Goal: Task Accomplishment & Management: Complete application form

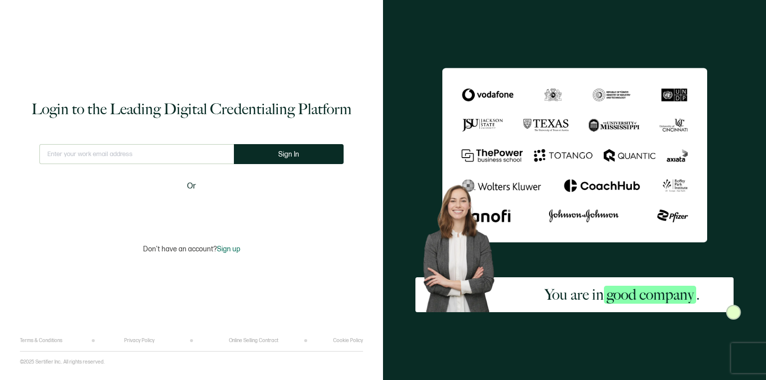
click at [144, 155] on input "text" at bounding box center [136, 154] width 194 height 20
type input "[EMAIL_ADDRESS][DOMAIN_NAME]"
click at [252, 154] on button "Sign In" at bounding box center [293, 154] width 110 height 20
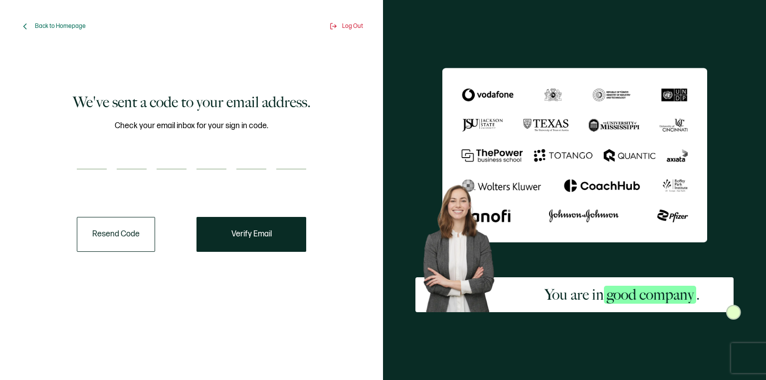
click at [92, 149] on div "Check your email inbox for your sign in code." at bounding box center [191, 151] width 229 height 62
paste input "1"
type input "1"
type input "7"
type input "9"
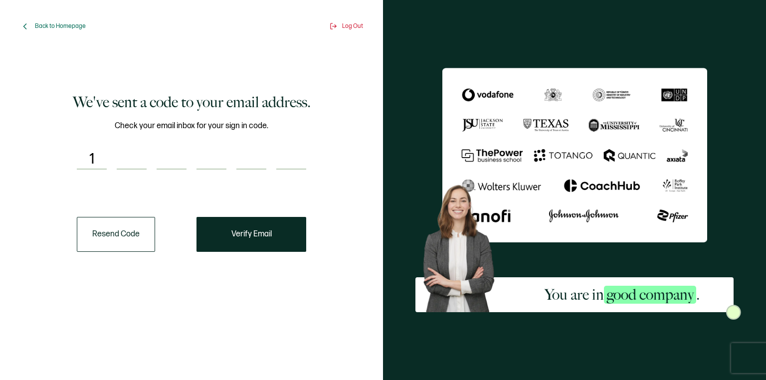
type input "5"
type input "9"
type input "5"
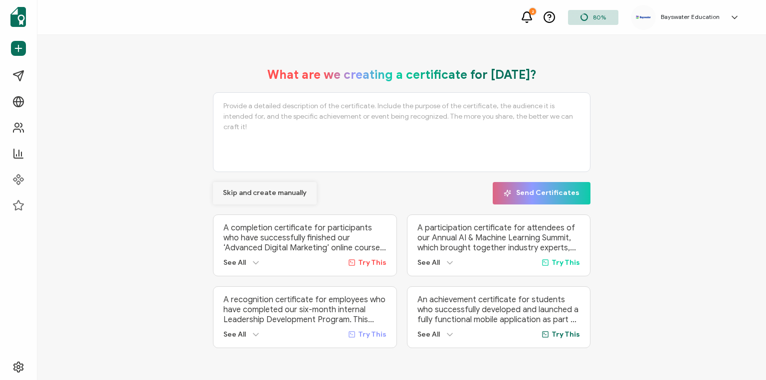
click at [277, 192] on span "Skip and create manually" at bounding box center [265, 192] width 84 height 7
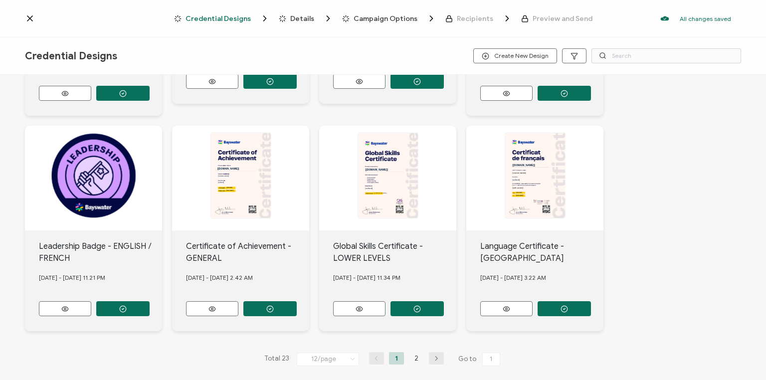
scroll to position [404, 0]
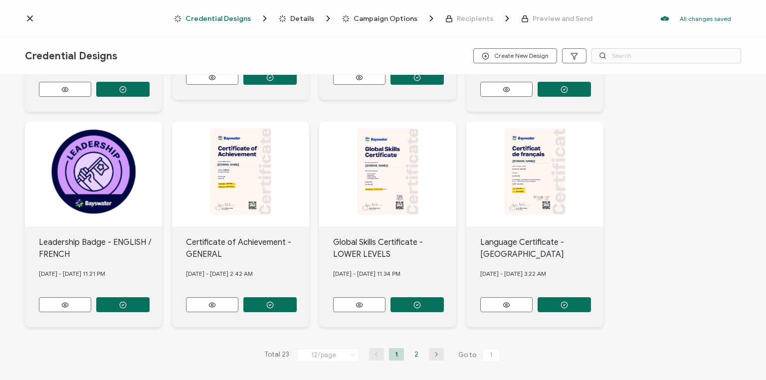
click at [415, 349] on li "2" at bounding box center [416, 354] width 15 height 12
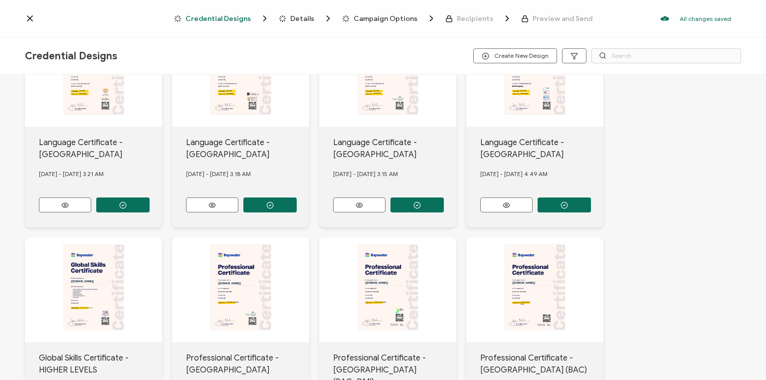
scroll to position [33, 0]
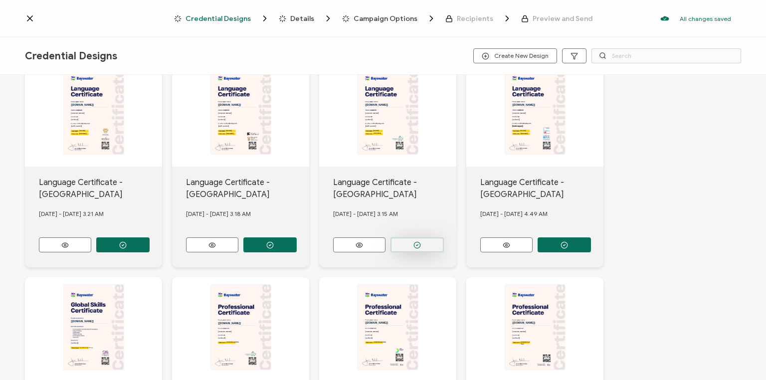
click at [419, 242] on circle "button" at bounding box center [417, 245] width 6 height 6
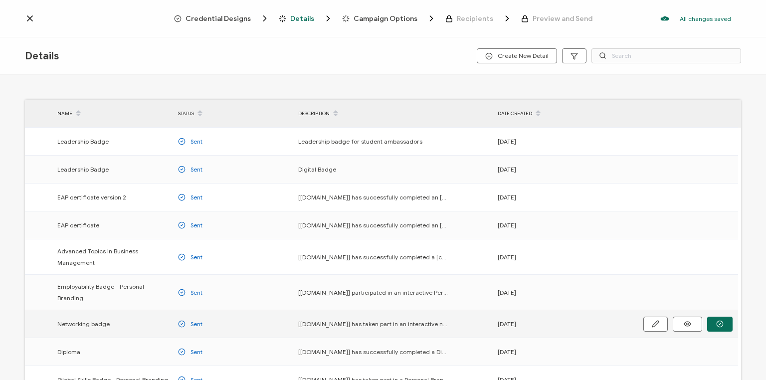
scroll to position [126, 0]
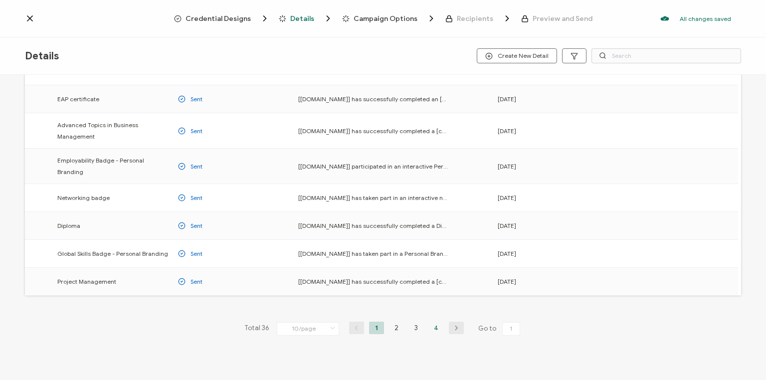
click at [436, 322] on li "4" at bounding box center [436, 328] width 15 height 12
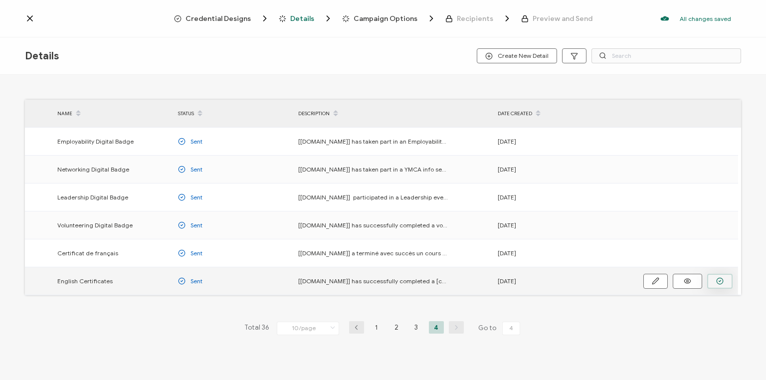
click at [720, 281] on icon "button" at bounding box center [720, 280] width 2 height 1
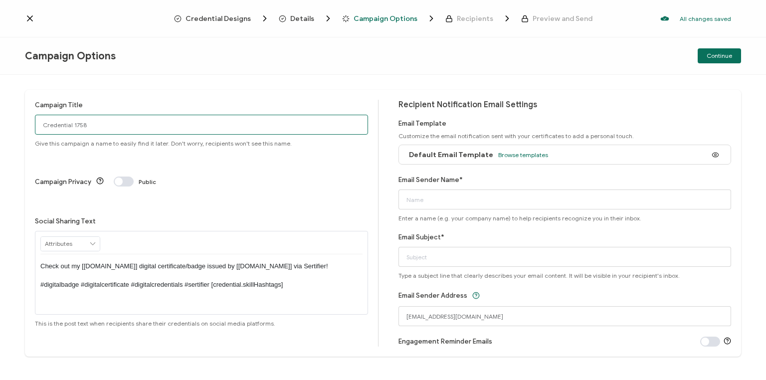
drag, startPoint x: 96, startPoint y: 125, endPoint x: 14, endPoint y: 115, distance: 82.3
click at [14, 115] on div "Campaign Title Credential 1758 Give this campaign a name to easily find it late…" at bounding box center [383, 227] width 766 height 305
click at [54, 125] on input "Van [DATE]" at bounding box center [201, 125] width 333 height 20
type input "Van Eng [DATE]"
click at [526, 155] on span "Browse templates" at bounding box center [523, 154] width 50 height 7
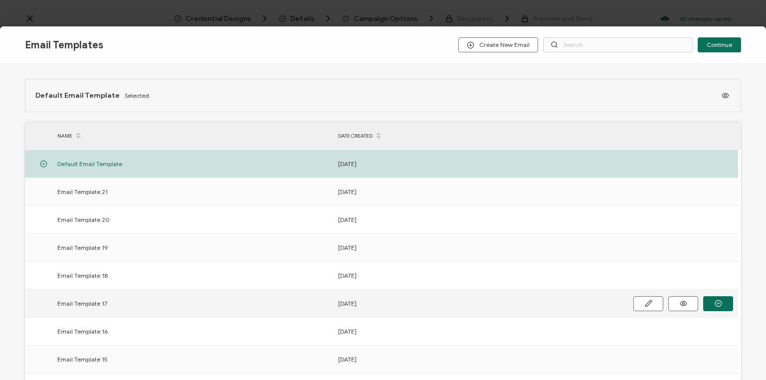
scroll to position [144, 0]
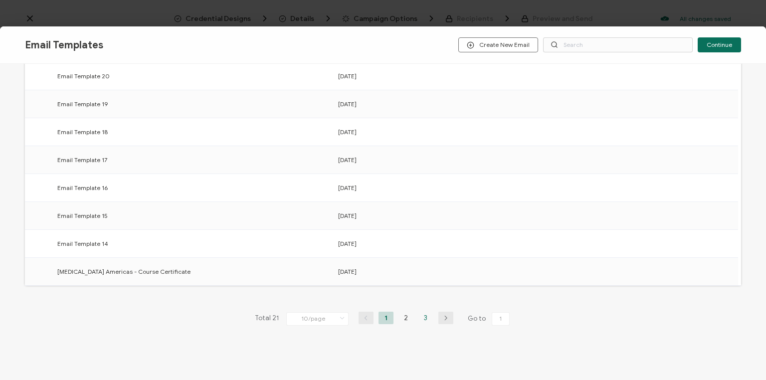
click at [423, 315] on li "3" at bounding box center [425, 318] width 15 height 12
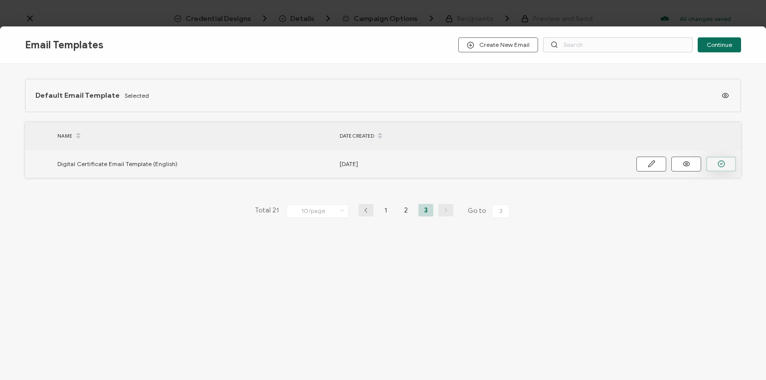
click at [722, 164] on icon "button" at bounding box center [721, 163] width 7 height 7
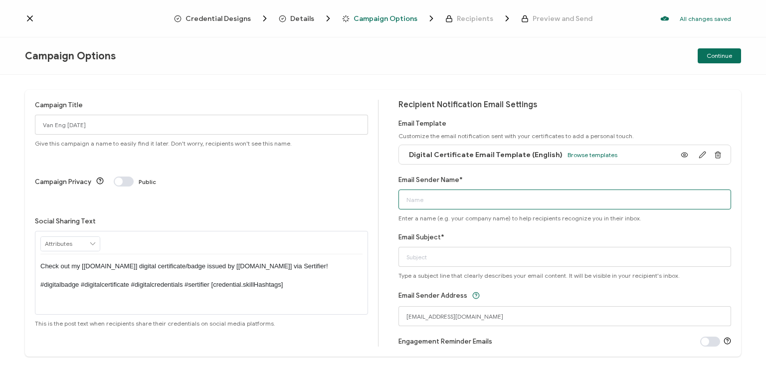
click at [461, 206] on input "Email Sender Name*" at bounding box center [564, 199] width 333 height 20
type input "Bayswater [GEOGRAPHIC_DATA]"
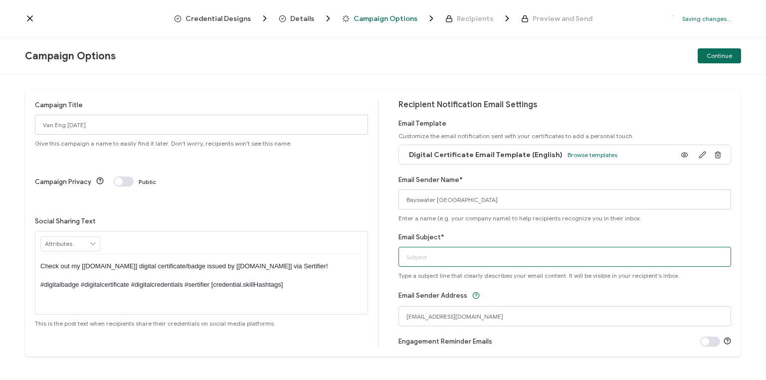
click at [432, 257] on input "Email Subject*" at bounding box center [564, 257] width 333 height 20
click at [414, 257] on input "You Digital Certificate" at bounding box center [564, 257] width 333 height 20
type input "Your Digital Certificate"
click at [523, 297] on div "Email Sender Address [EMAIL_ADDRESS][DOMAIN_NAME]" at bounding box center [564, 307] width 333 height 37
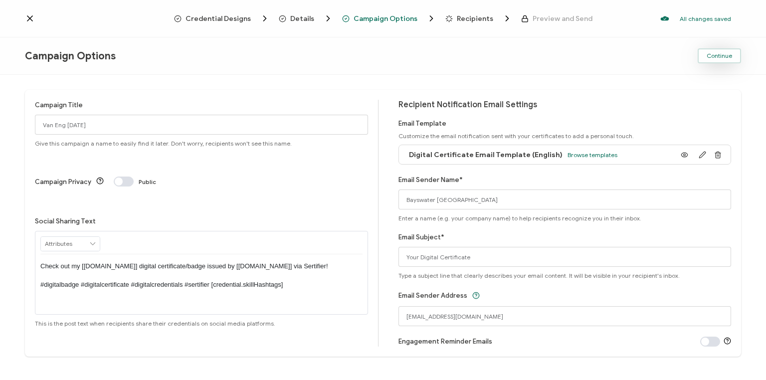
click at [718, 55] on span "Continue" at bounding box center [719, 56] width 25 height 6
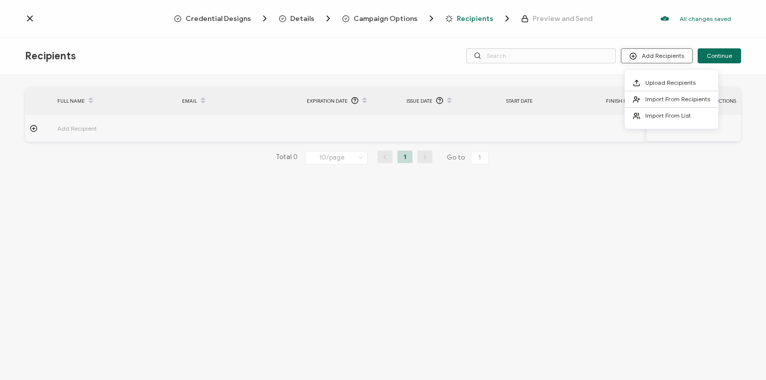
click at [647, 54] on button "Add Recipients" at bounding box center [657, 55] width 72 height 15
click at [654, 82] on span "Upload Recipients" at bounding box center [670, 82] width 50 height 7
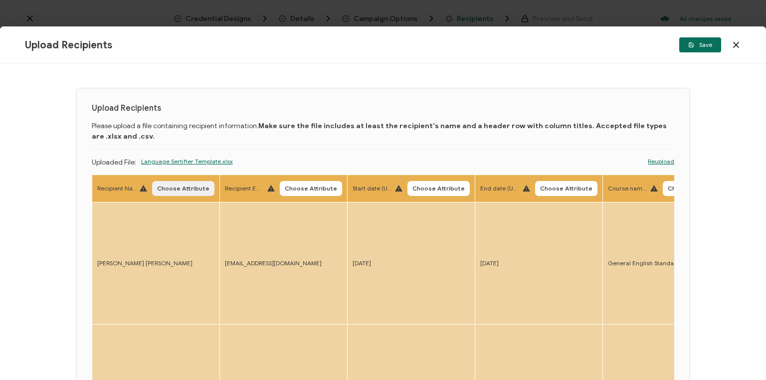
click at [184, 189] on span "Choose Attribute" at bounding box center [183, 188] width 52 height 6
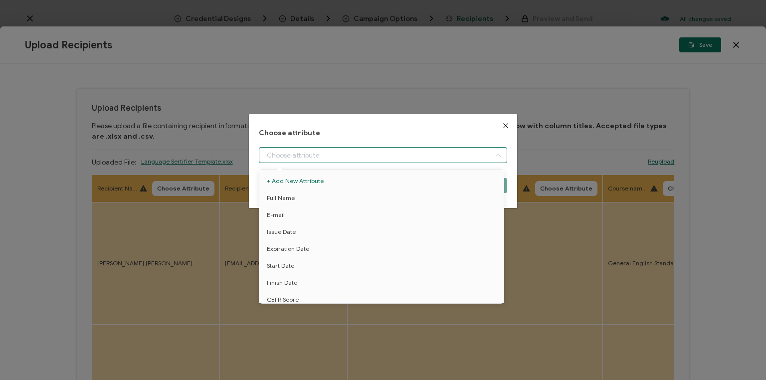
click at [343, 154] on input "dialog" at bounding box center [383, 155] width 248 height 16
click at [320, 199] on li "Full Name" at bounding box center [383, 197] width 252 height 17
type input "Full Name"
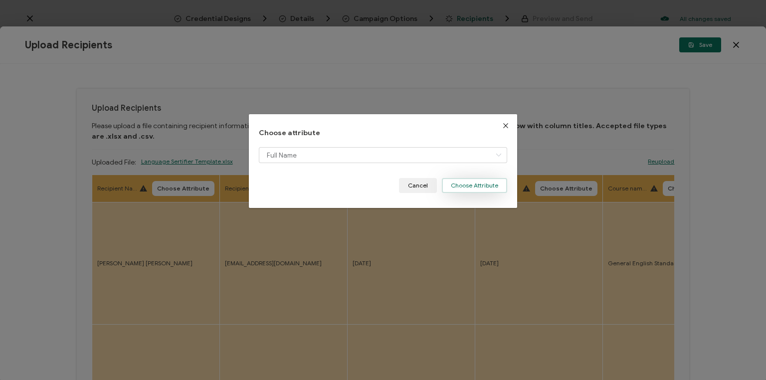
click at [474, 187] on button "Choose Attribute" at bounding box center [474, 185] width 65 height 15
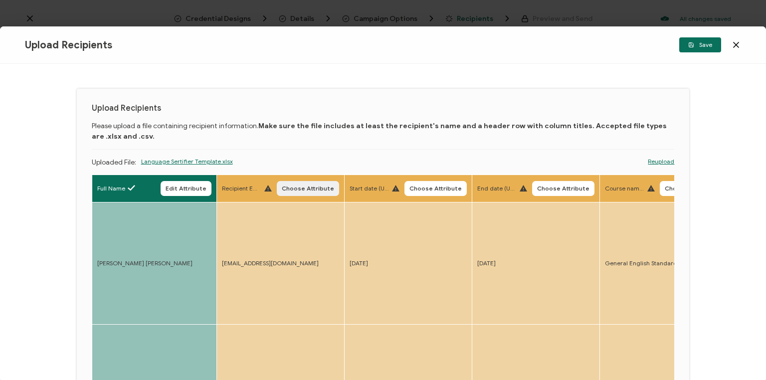
click at [307, 190] on span "Choose Attribute" at bounding box center [308, 188] width 52 height 6
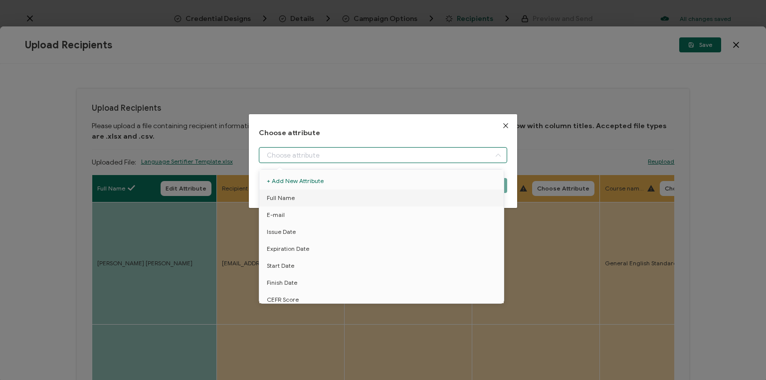
click at [293, 155] on input "dialog" at bounding box center [383, 155] width 248 height 16
drag, startPoint x: 281, startPoint y: 218, endPoint x: 287, endPoint y: 214, distance: 7.2
click at [282, 217] on span "E-mail" at bounding box center [276, 214] width 18 height 17
type input "E-mail"
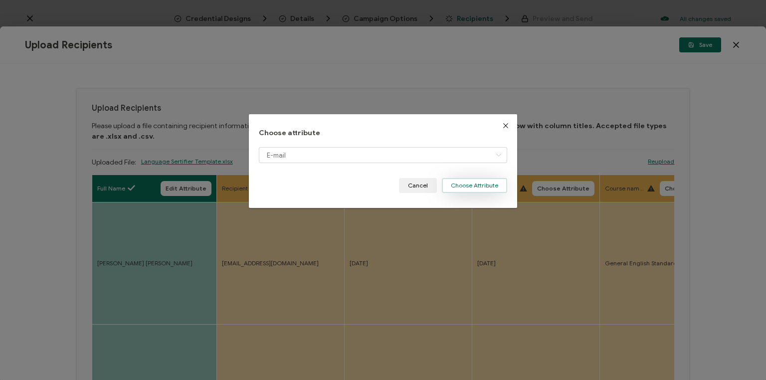
click at [477, 185] on button "Choose Attribute" at bounding box center [474, 185] width 65 height 15
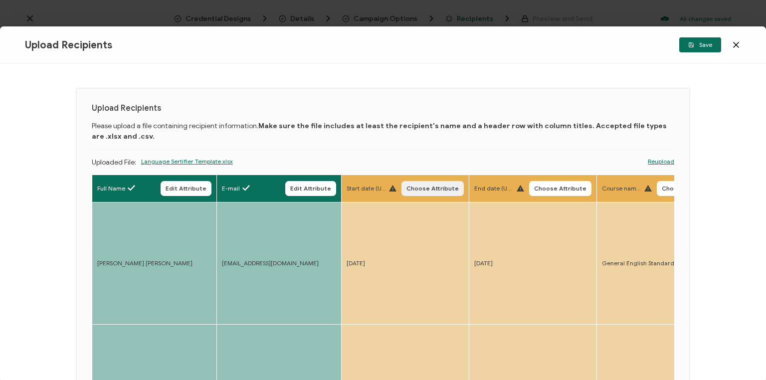
click at [428, 188] on span "Choose Attribute" at bounding box center [432, 188] width 52 height 6
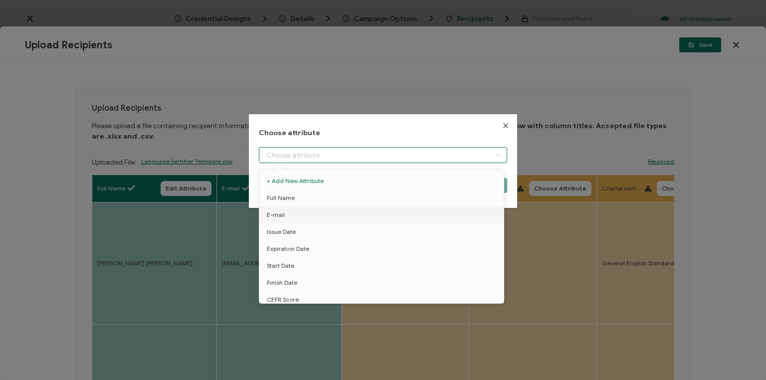
click at [338, 157] on input "dialog" at bounding box center [383, 155] width 248 height 16
click at [298, 262] on li "Start Date" at bounding box center [383, 265] width 252 height 17
type input "Start Date"
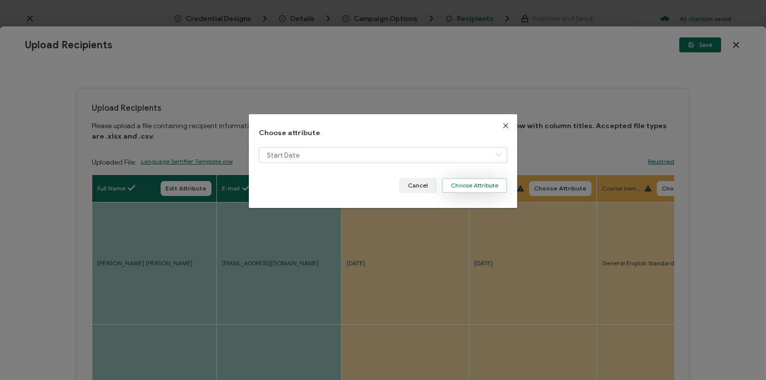
click at [468, 188] on button "Choose Attribute" at bounding box center [474, 185] width 65 height 15
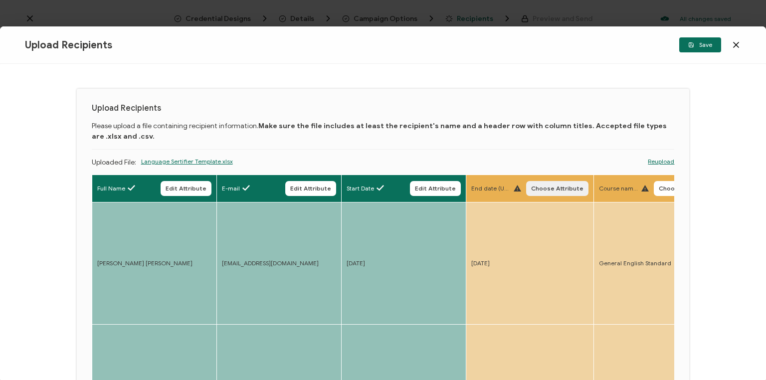
click at [553, 190] on span "Choose Attribute" at bounding box center [557, 188] width 52 height 6
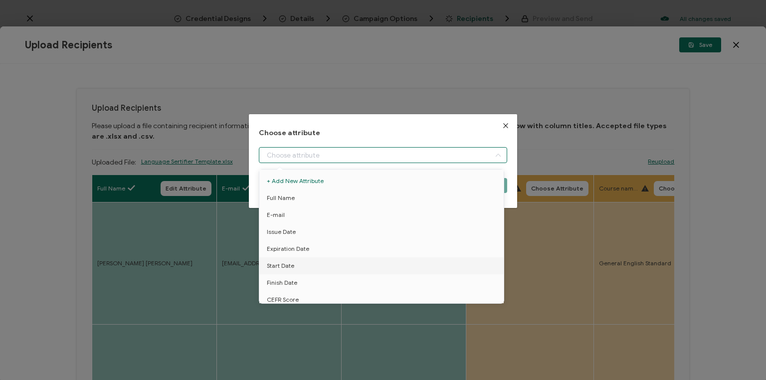
click at [353, 152] on input "dialog" at bounding box center [383, 155] width 248 height 16
click at [287, 283] on span "Finish Date" at bounding box center [282, 282] width 30 height 17
type input "Finish Date"
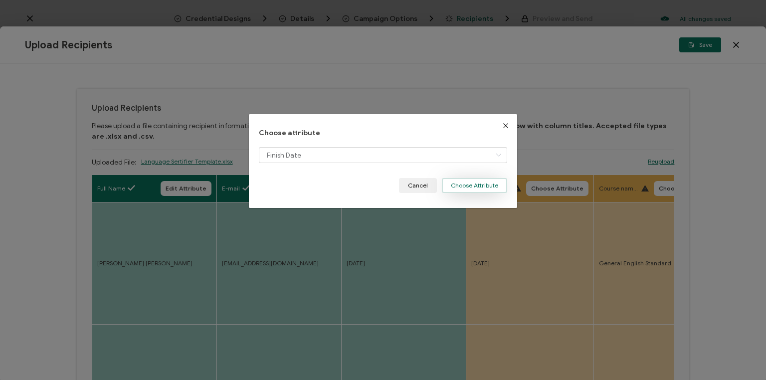
click at [458, 184] on button "Choose Attribute" at bounding box center [474, 185] width 65 height 15
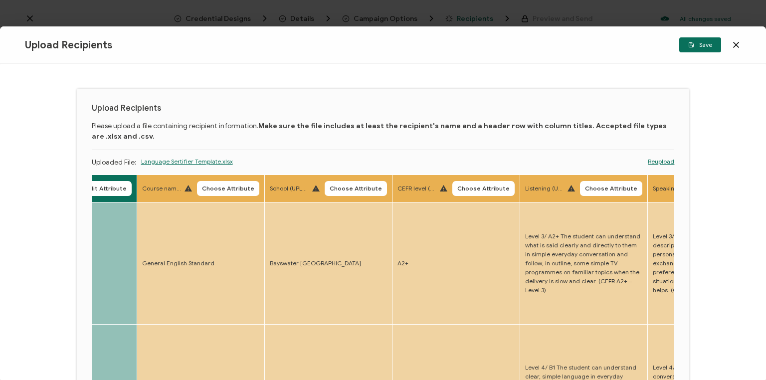
drag, startPoint x: 448, startPoint y: 269, endPoint x: 486, endPoint y: 259, distance: 39.1
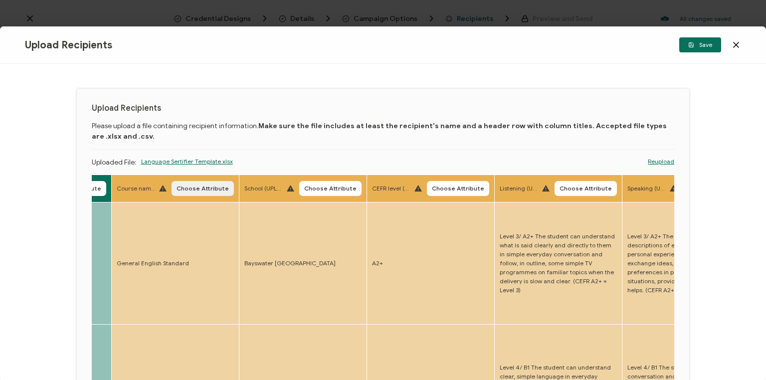
click at [200, 187] on span "Choose Attribute" at bounding box center [203, 188] width 52 height 6
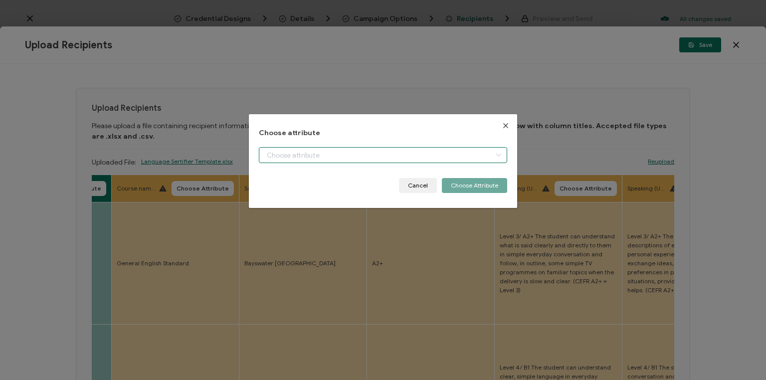
click at [364, 154] on input "dialog" at bounding box center [383, 155] width 248 height 16
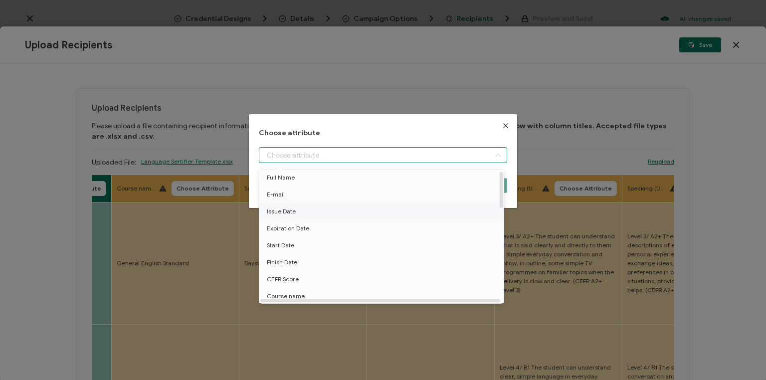
scroll to position [120, 0]
drag, startPoint x: 290, startPoint y: 197, endPoint x: 419, endPoint y: 191, distance: 128.8
click at [291, 197] on span "Course name" at bounding box center [286, 196] width 38 height 17
type input "Course name"
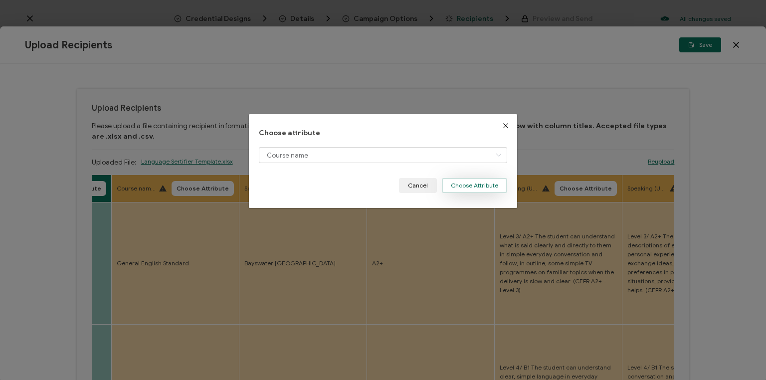
click at [479, 183] on button "Choose Attribute" at bounding box center [474, 185] width 65 height 15
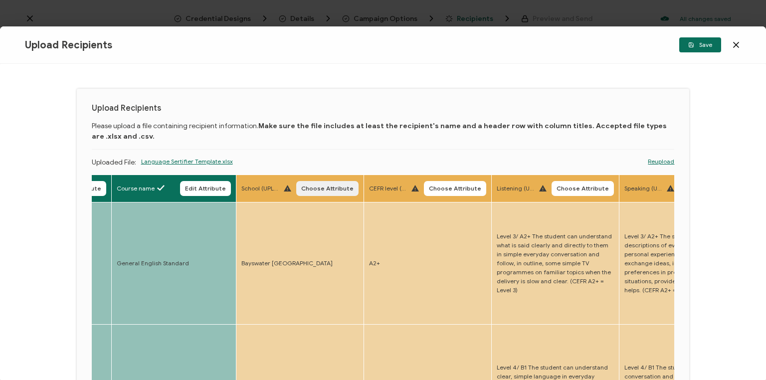
click at [333, 185] on span "Choose Attribute" at bounding box center [327, 188] width 52 height 6
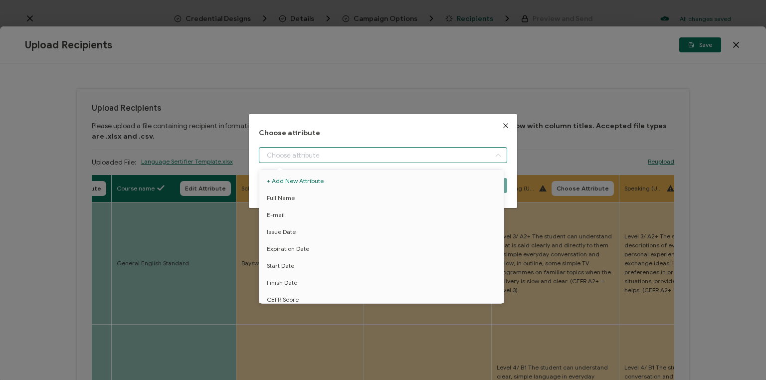
click at [317, 156] on input "dialog" at bounding box center [383, 155] width 248 height 16
click at [285, 209] on li "School" at bounding box center [383, 213] width 252 height 17
type input "School"
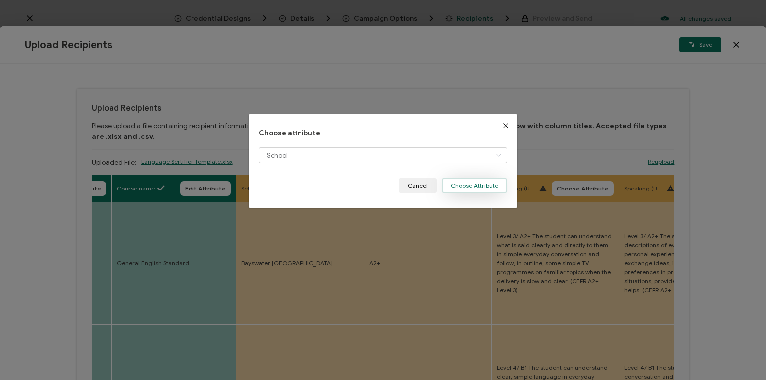
click at [487, 189] on button "Choose Attribute" at bounding box center [474, 185] width 65 height 15
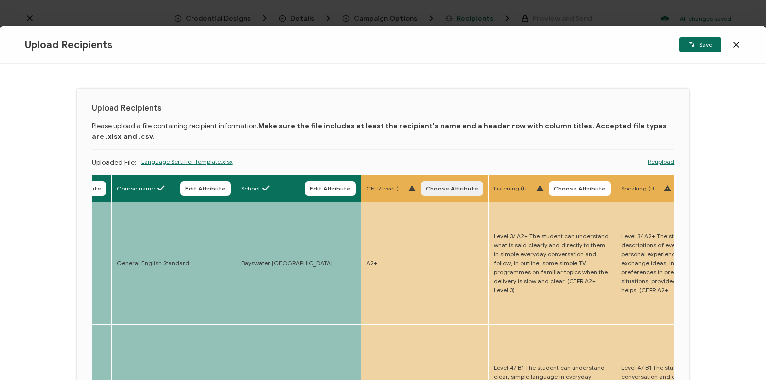
click at [458, 189] on span "Choose Attribute" at bounding box center [452, 188] width 52 height 6
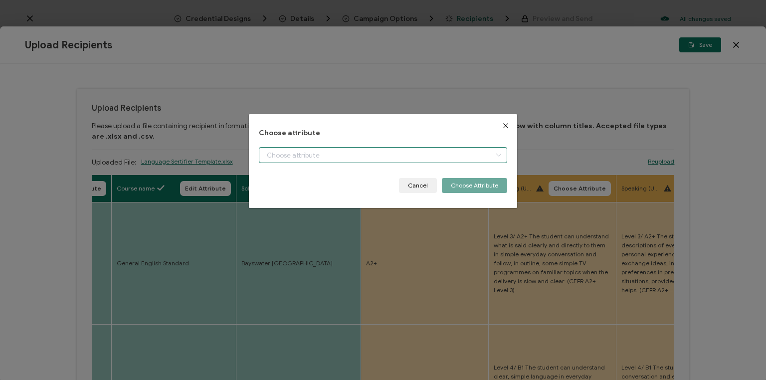
click at [359, 152] on input "dialog" at bounding box center [383, 155] width 248 height 16
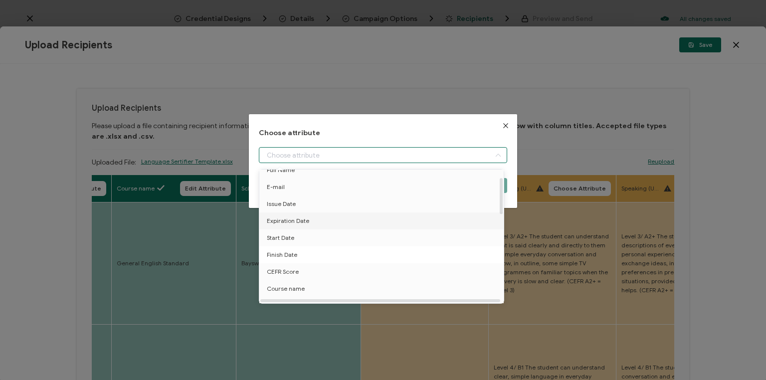
scroll to position [40, 0]
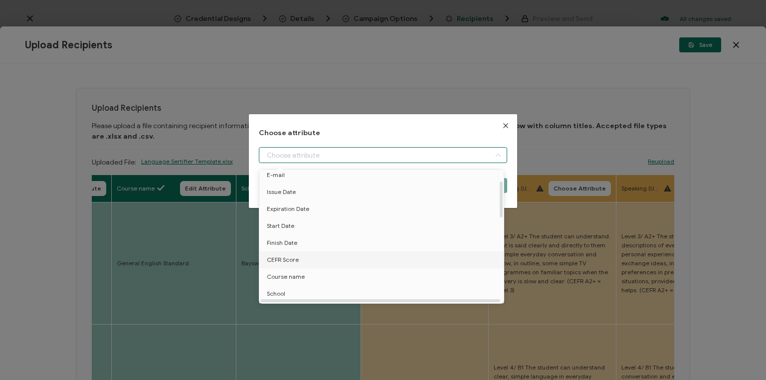
click at [284, 256] on span "CEFR Score" at bounding box center [283, 259] width 32 height 17
type input "CEFR Score"
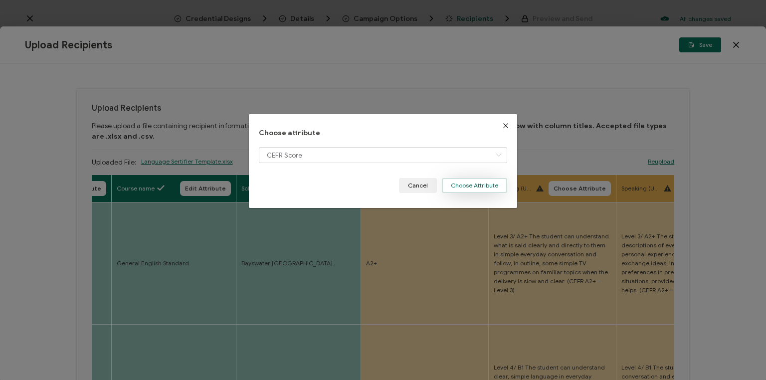
click at [477, 183] on button "Choose Attribute" at bounding box center [474, 185] width 65 height 15
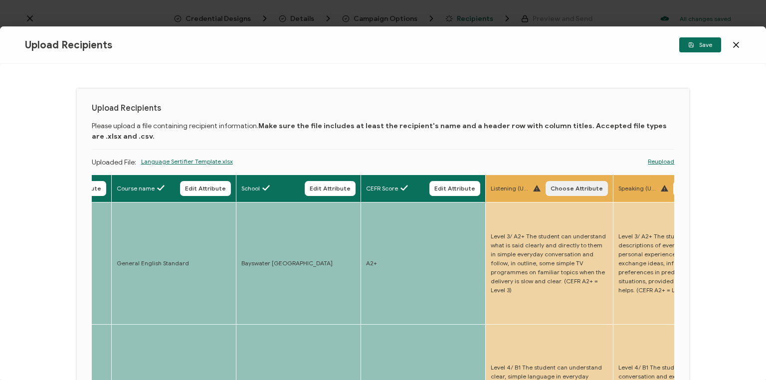
click at [569, 187] on span "Choose Attribute" at bounding box center [576, 188] width 52 height 6
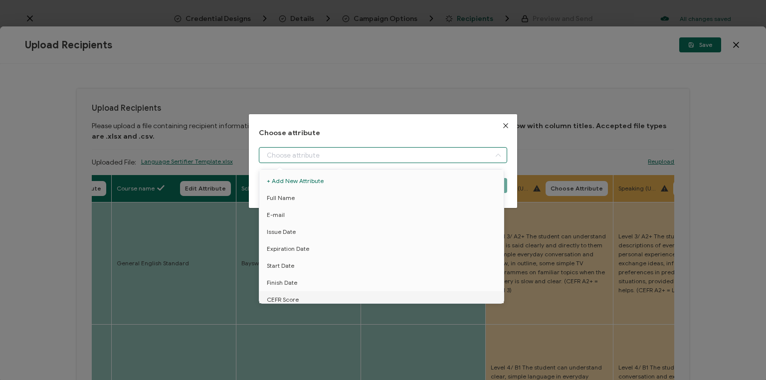
click at [376, 153] on input "dialog" at bounding box center [383, 155] width 248 height 16
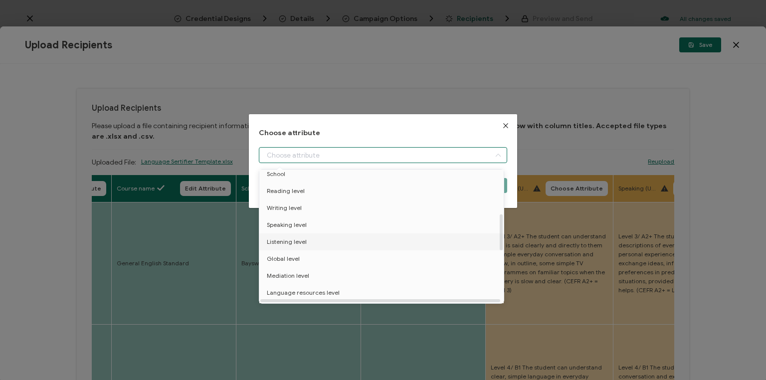
click at [298, 240] on span "Listening level" at bounding box center [287, 241] width 40 height 17
type input "Listening level"
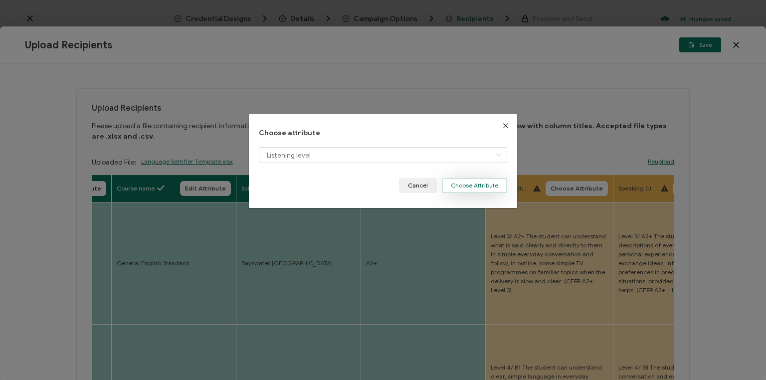
click at [479, 186] on button "Choose Attribute" at bounding box center [474, 185] width 65 height 15
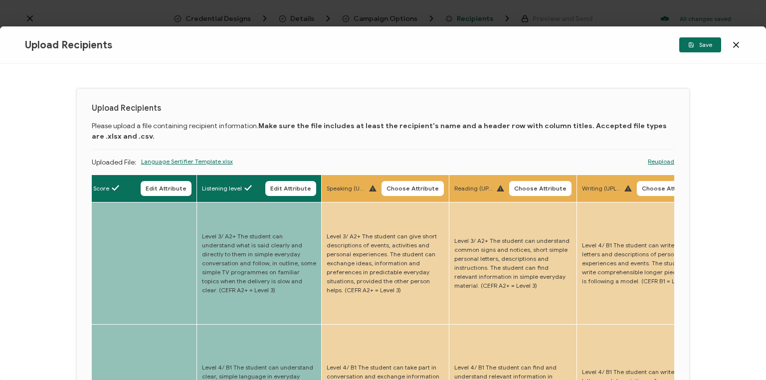
scroll to position [0, 1031]
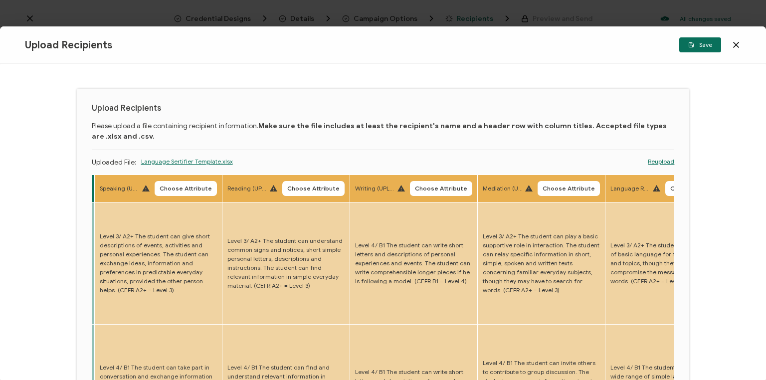
drag, startPoint x: 455, startPoint y: 222, endPoint x: 534, endPoint y: 230, distance: 79.7
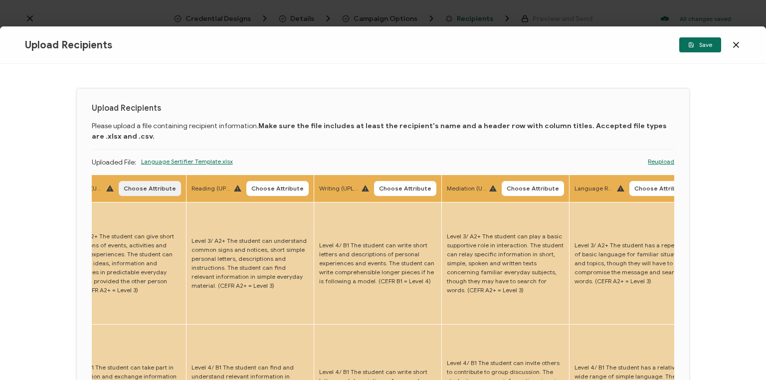
click at [152, 186] on span "Choose Attribute" at bounding box center [150, 188] width 52 height 6
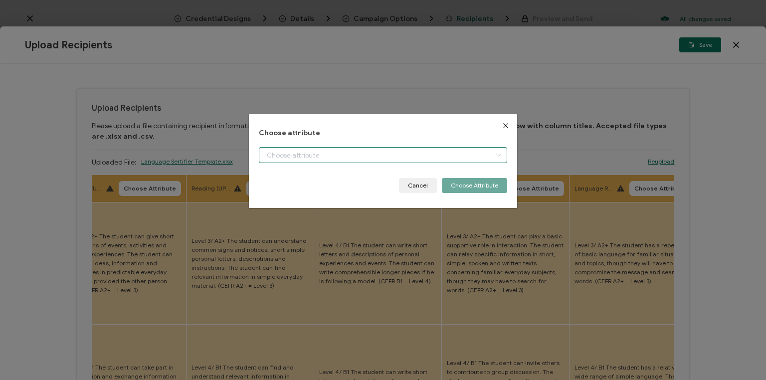
click at [310, 158] on input "dialog" at bounding box center [383, 155] width 248 height 16
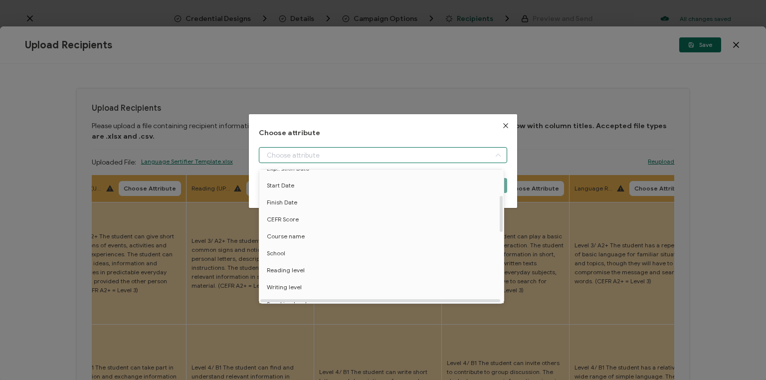
scroll to position [120, 0]
drag, startPoint x: 285, startPoint y: 265, endPoint x: 306, endPoint y: 261, distance: 21.3
click at [286, 265] on span "Speaking level" at bounding box center [287, 264] width 40 height 17
type input "Speaking level"
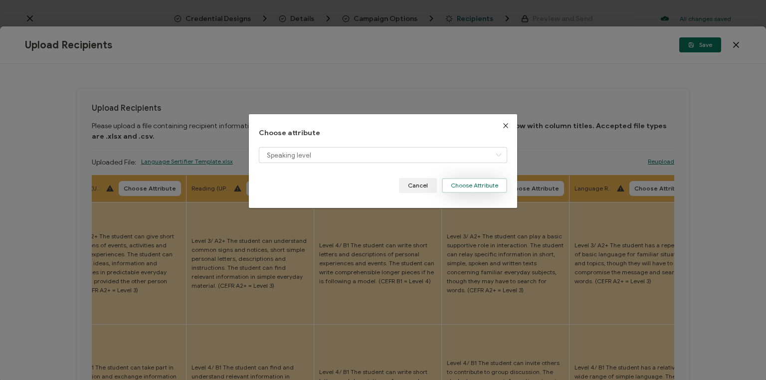
click at [465, 183] on button "Choose Attribute" at bounding box center [474, 185] width 65 height 15
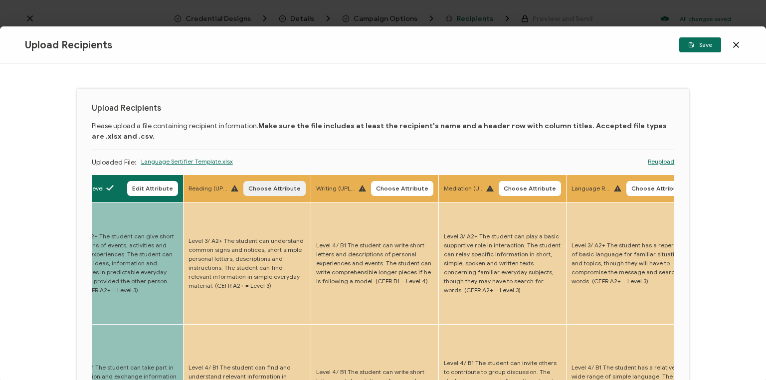
click at [273, 187] on span "Choose Attribute" at bounding box center [274, 188] width 52 height 6
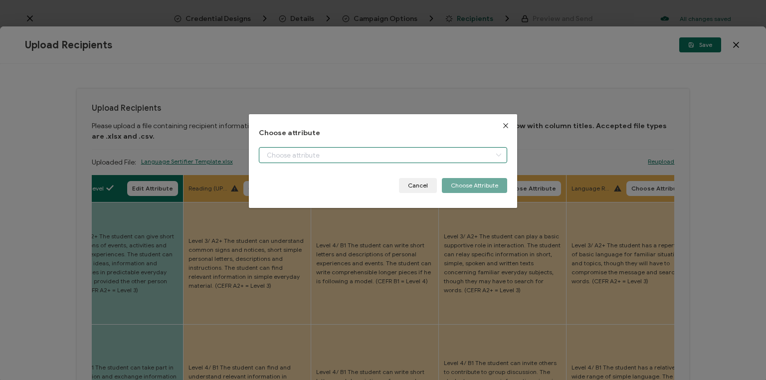
click at [288, 148] on input "dialog" at bounding box center [383, 155] width 248 height 16
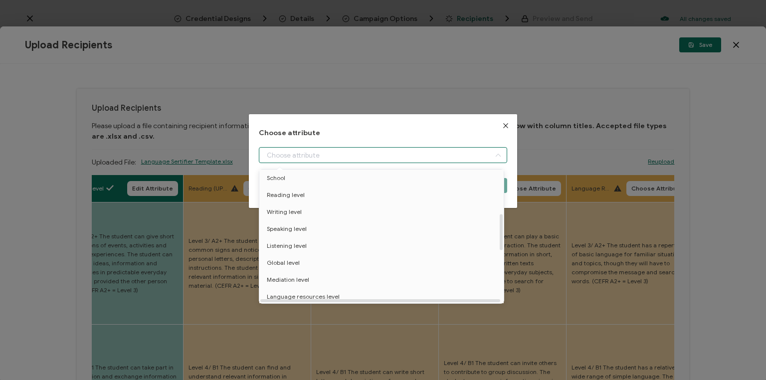
scroll to position [160, 0]
drag, startPoint x: 296, startPoint y: 190, endPoint x: 302, endPoint y: 188, distance: 5.7
click at [296, 189] on span "Reading level" at bounding box center [286, 190] width 38 height 17
type input "Reading level"
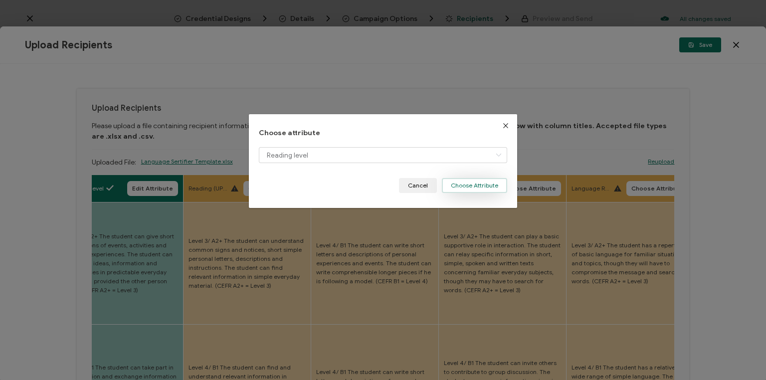
click at [459, 182] on button "Choose Attribute" at bounding box center [474, 185] width 65 height 15
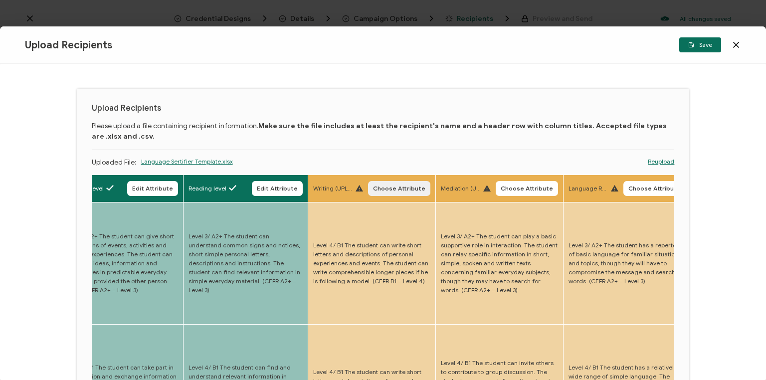
click at [395, 187] on span "Choose Attribute" at bounding box center [399, 188] width 52 height 6
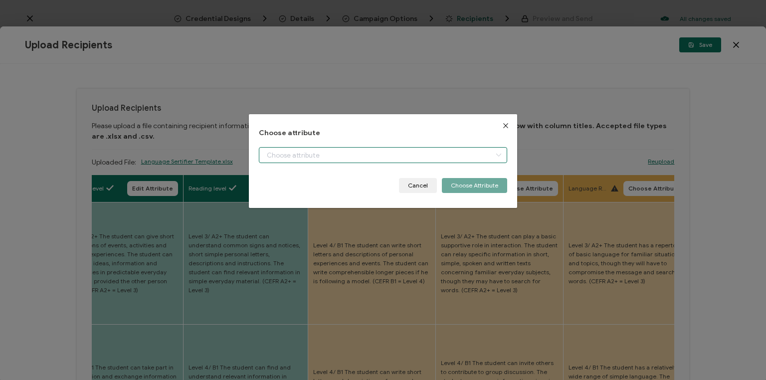
click at [341, 155] on input "dialog" at bounding box center [383, 155] width 248 height 16
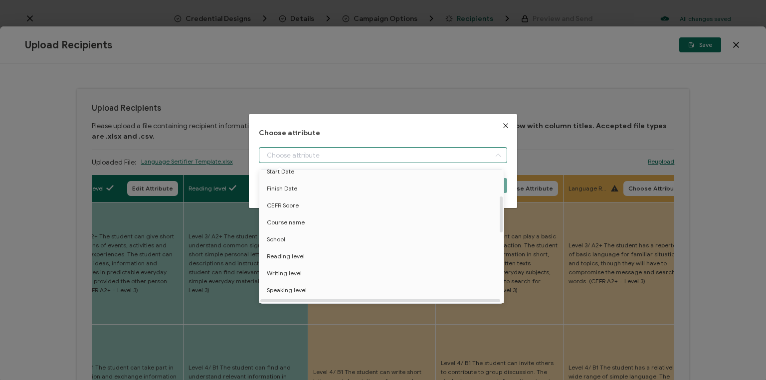
scroll to position [120, 0]
drag, startPoint x: 288, startPoint y: 249, endPoint x: 316, endPoint y: 235, distance: 31.2
click at [288, 249] on span "Writing level" at bounding box center [284, 247] width 35 height 17
type input "Writing level"
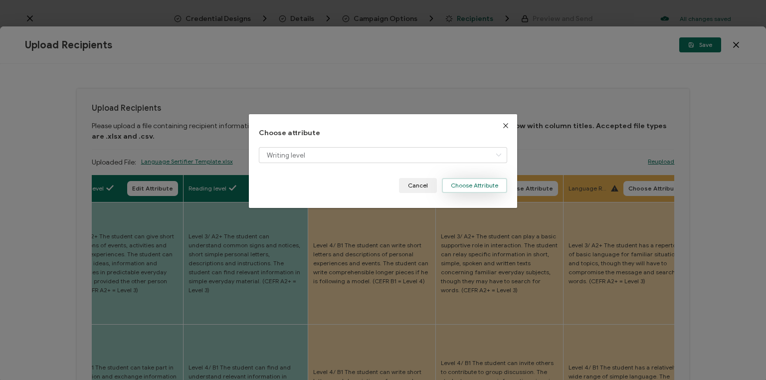
click at [473, 186] on button "Choose Attribute" at bounding box center [474, 185] width 65 height 15
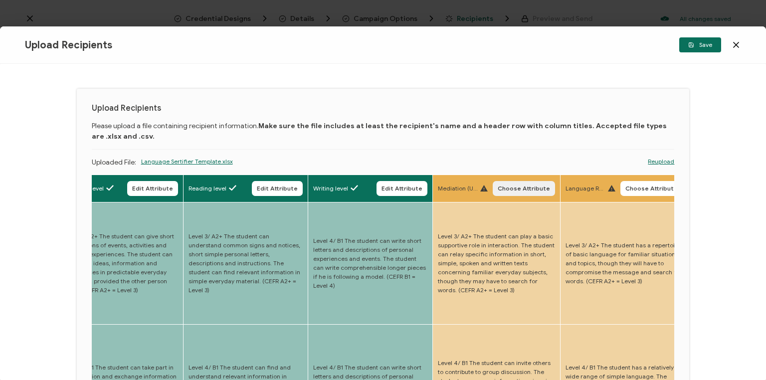
click at [525, 187] on span "Choose Attribute" at bounding box center [524, 188] width 52 height 6
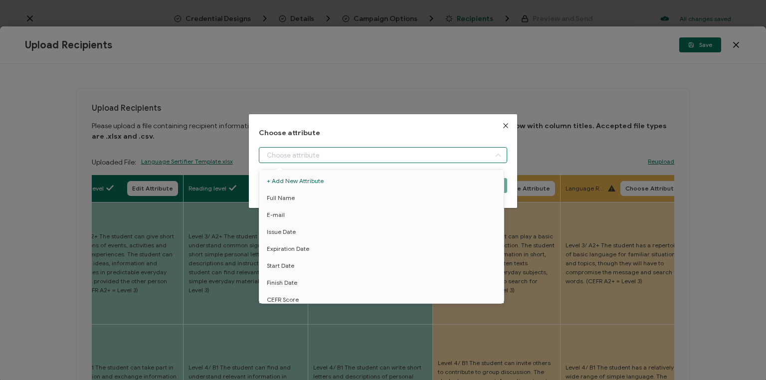
click at [392, 157] on input "dialog" at bounding box center [383, 155] width 248 height 16
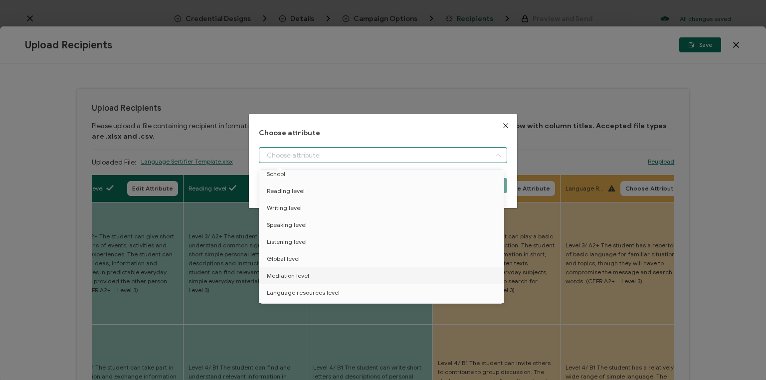
drag, startPoint x: 297, startPoint y: 273, endPoint x: 349, endPoint y: 257, distance: 54.4
click at [297, 272] on span "Mediation level" at bounding box center [288, 275] width 42 height 17
type input "Mediation level"
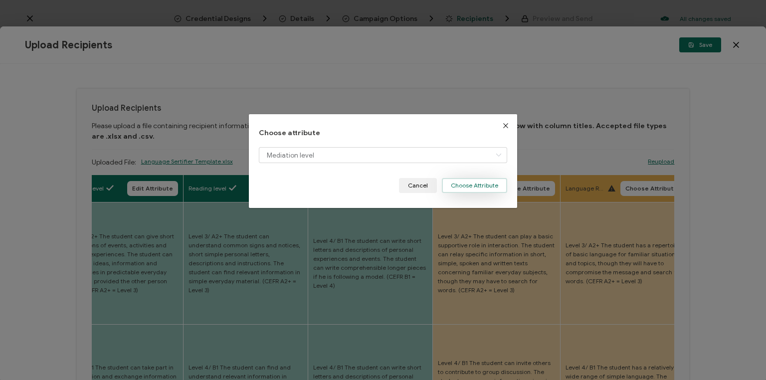
drag, startPoint x: 472, startPoint y: 185, endPoint x: 493, endPoint y: 187, distance: 20.6
click at [472, 184] on button "Choose Attribute" at bounding box center [474, 185] width 65 height 15
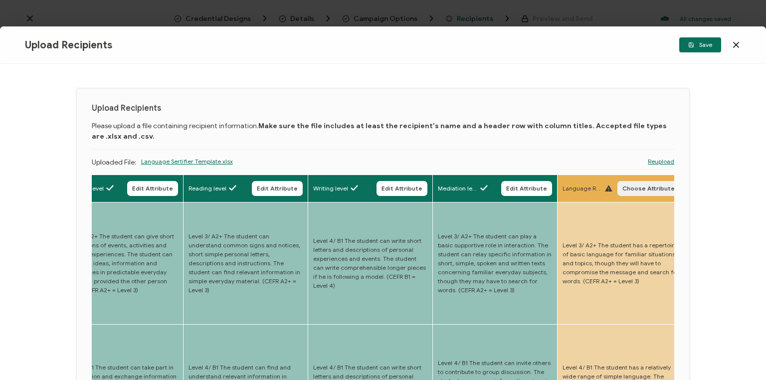
click at [638, 188] on span "Choose Attribute" at bounding box center [648, 188] width 52 height 6
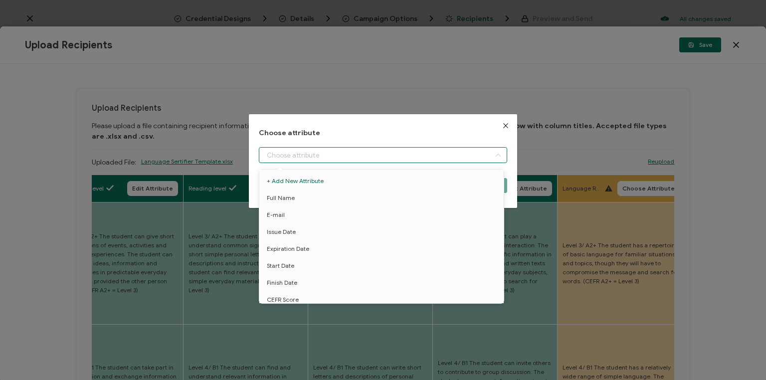
click at [419, 158] on input "dialog" at bounding box center [383, 155] width 248 height 16
click at [304, 249] on span "Language resources level" at bounding box center [303, 252] width 73 height 17
type input "Language resources level"
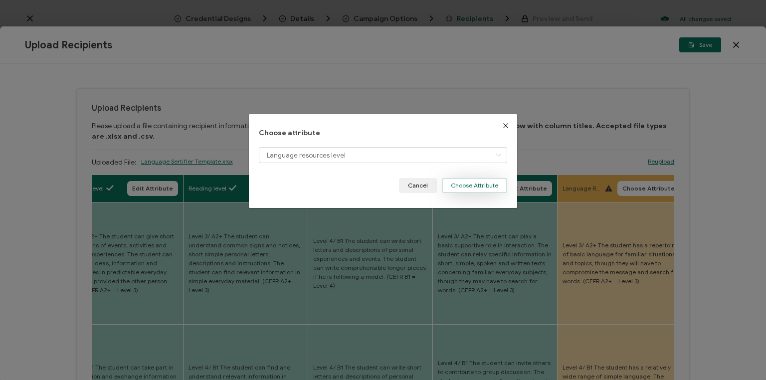
click at [473, 183] on button "Choose Attribute" at bounding box center [474, 185] width 65 height 15
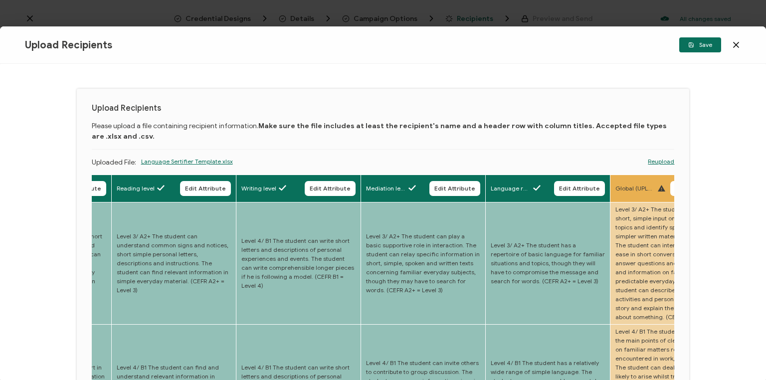
drag, startPoint x: 511, startPoint y: 258, endPoint x: 547, endPoint y: 260, distance: 36.5
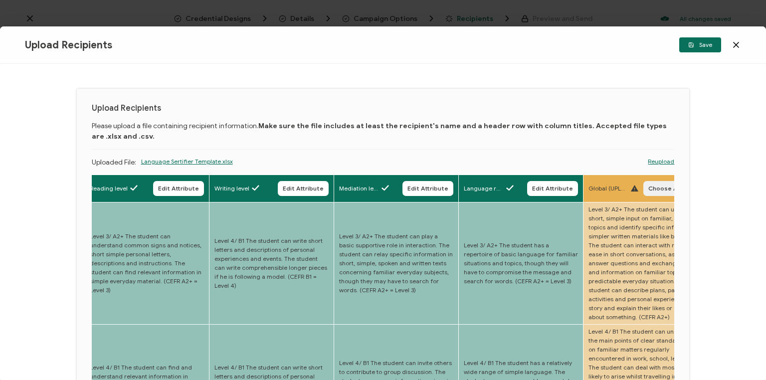
click at [656, 189] on span "Choose Attribute" at bounding box center [674, 188] width 52 height 6
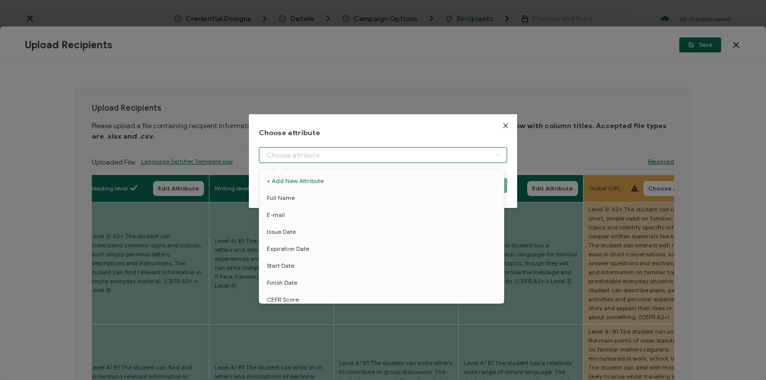
drag, startPoint x: 337, startPoint y: 156, endPoint x: 339, endPoint y: 162, distance: 6.2
click at [337, 155] on input "dialog" at bounding box center [383, 155] width 248 height 16
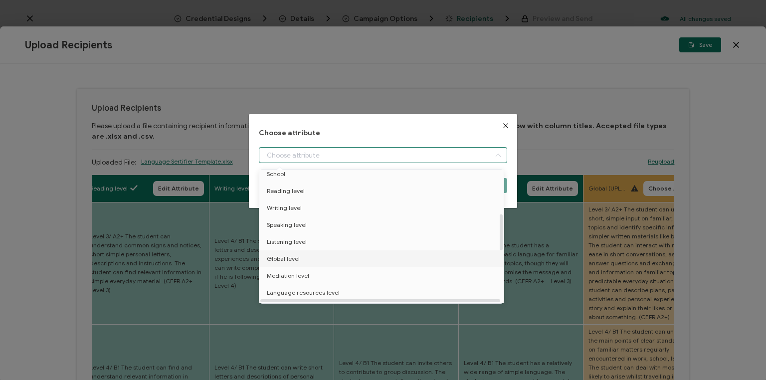
click at [287, 259] on span "Global level" at bounding box center [283, 258] width 33 height 17
type input "Global level"
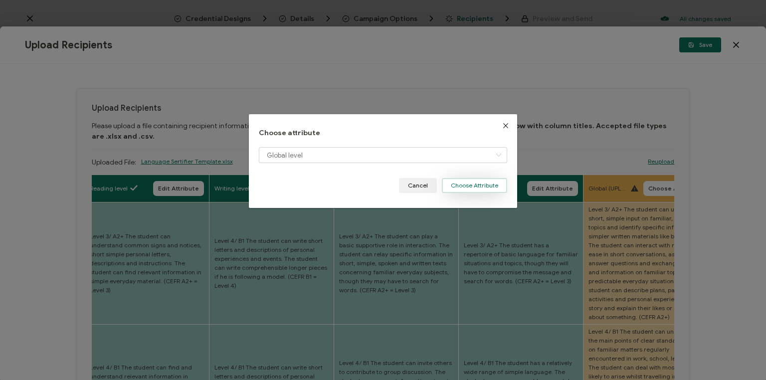
click at [485, 181] on button "Choose Attribute" at bounding box center [474, 185] width 65 height 15
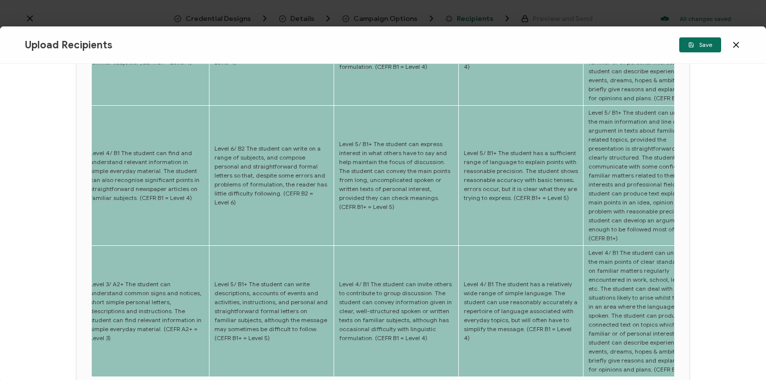
scroll to position [509, 0]
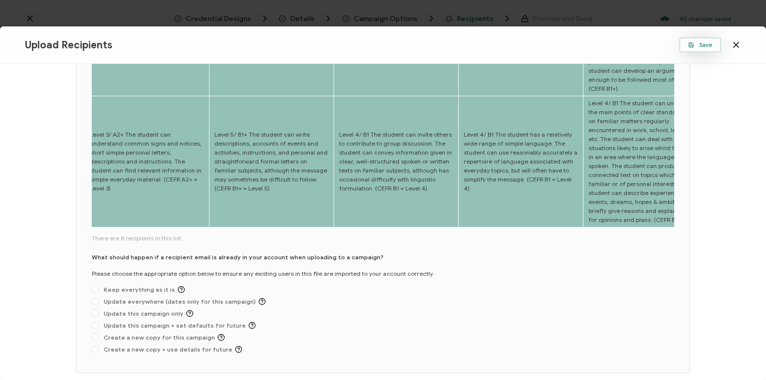
click at [705, 47] on span "Save" at bounding box center [700, 45] width 24 height 6
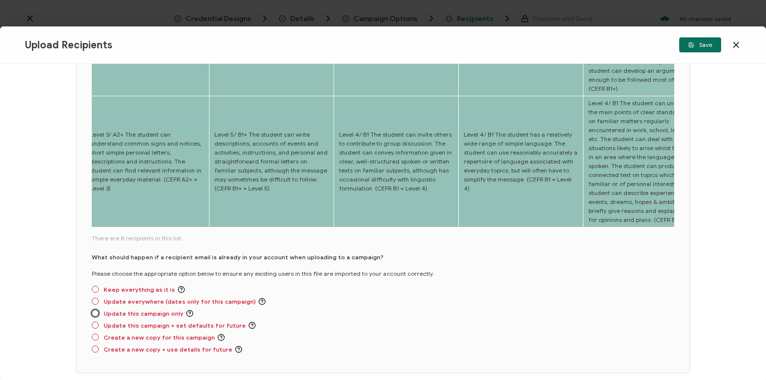
click at [94, 310] on span at bounding box center [95, 313] width 7 height 7
click at [94, 310] on input "Update this campaign only" at bounding box center [95, 314] width 7 height 8
radio input "true"
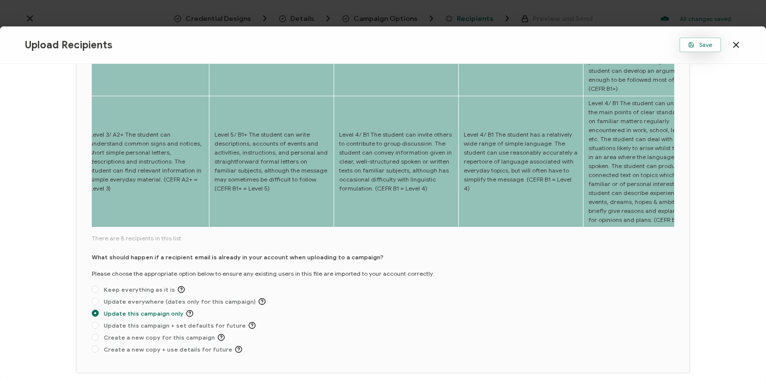
click at [703, 46] on span "Save" at bounding box center [700, 45] width 24 height 6
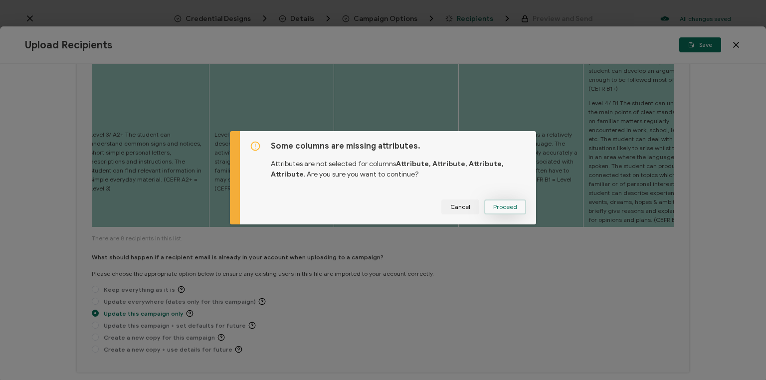
click at [507, 204] on span "Proceed" at bounding box center [505, 207] width 24 height 6
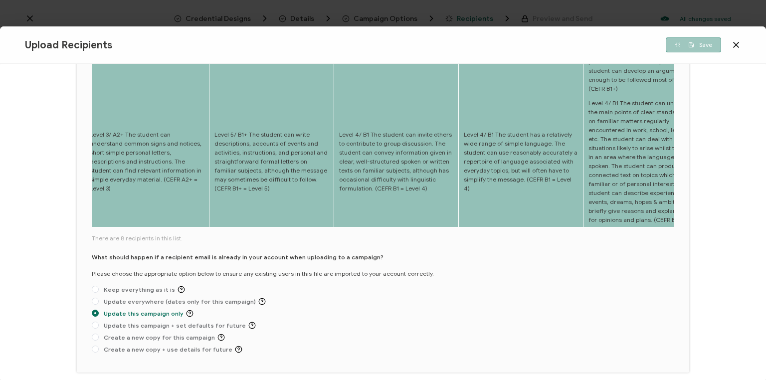
scroll to position [393, 0]
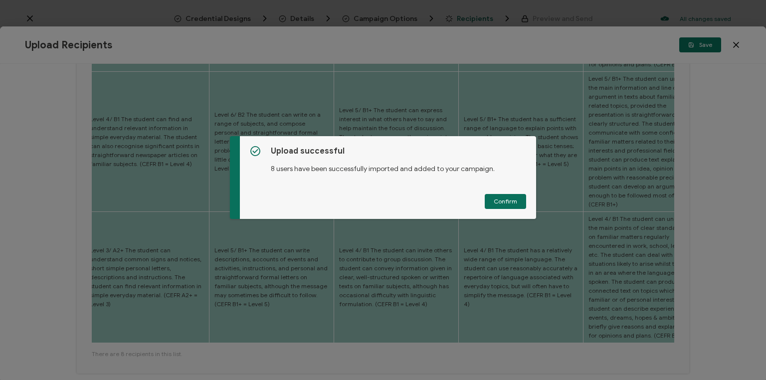
click at [497, 203] on span "Confirm" at bounding box center [505, 201] width 23 height 6
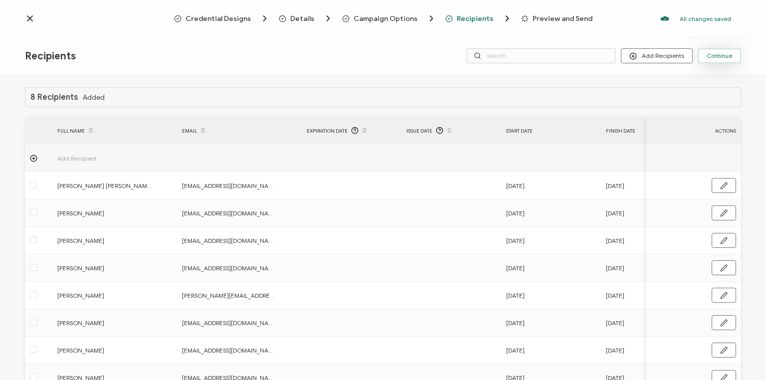
click at [725, 56] on span "Continue" at bounding box center [719, 56] width 25 height 6
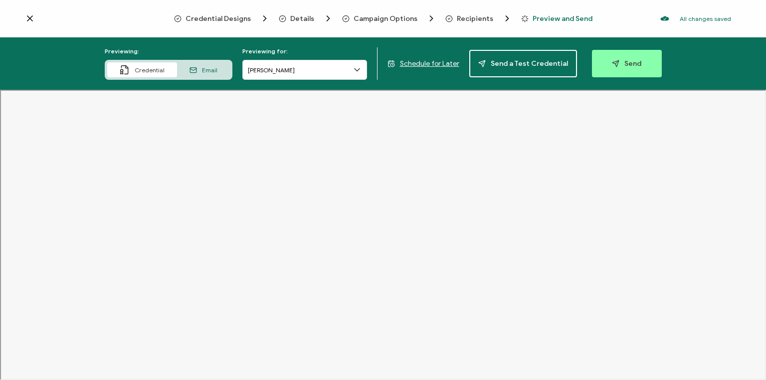
click at [446, 62] on span "Schedule for Later" at bounding box center [429, 63] width 59 height 8
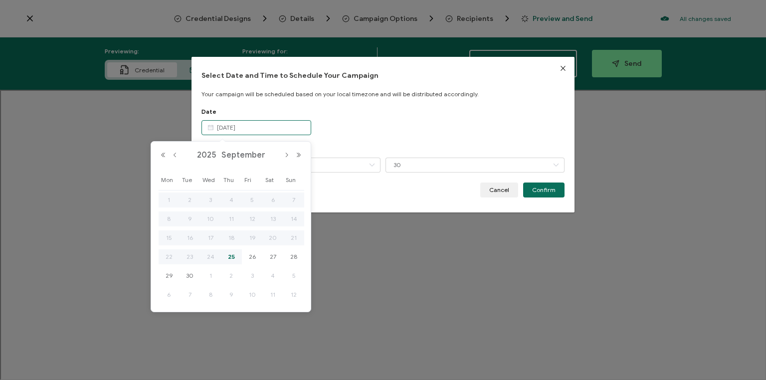
click at [263, 131] on input "[DATE]" at bounding box center [256, 127] width 110 height 15
click at [251, 257] on span "26" at bounding box center [252, 257] width 12 height 12
type input "[DATE]"
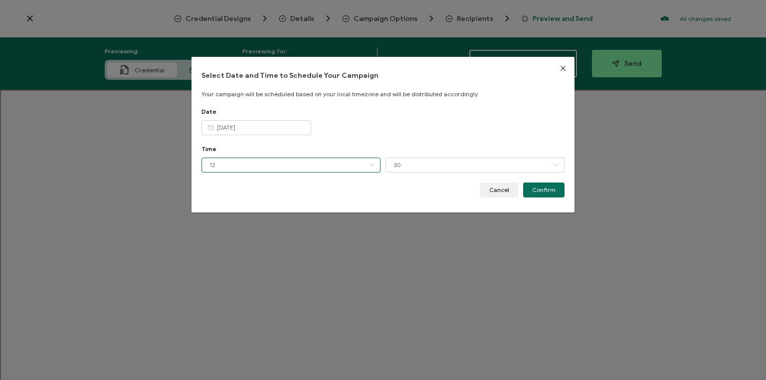
click at [277, 162] on input "12" at bounding box center [290, 165] width 179 height 15
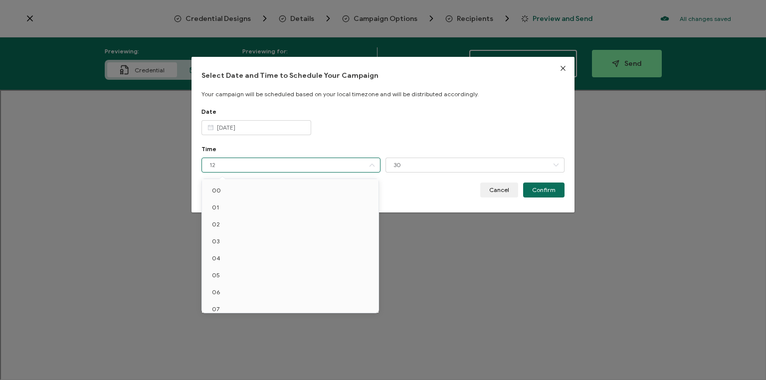
scroll to position [92, 0]
click at [226, 264] on li "10" at bounding box center [292, 268] width 180 height 17
type input "10"
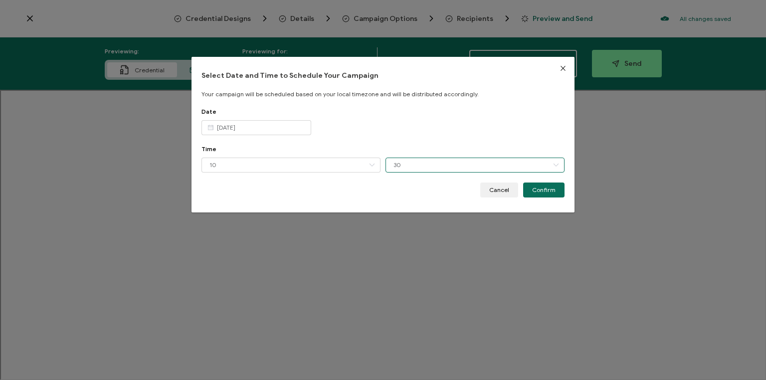
click at [419, 166] on input "30" at bounding box center [474, 165] width 179 height 15
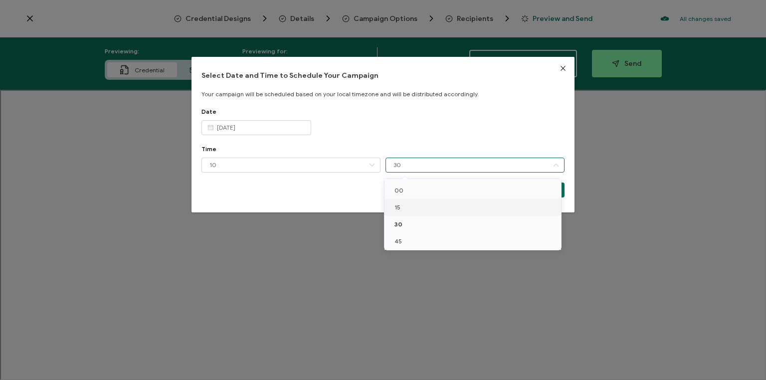
click at [404, 211] on li "15" at bounding box center [474, 207] width 180 height 17
type input "15"
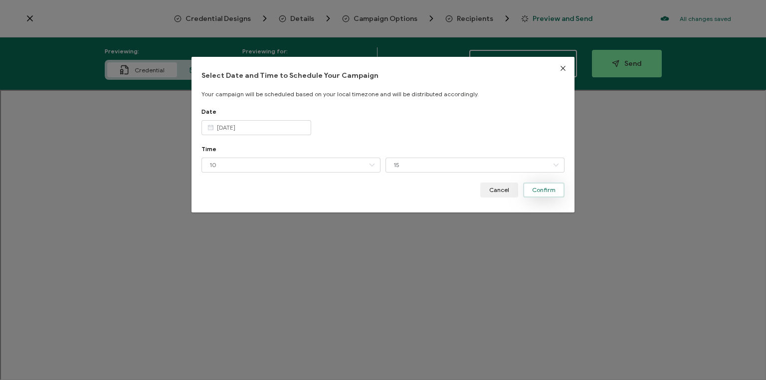
click at [544, 191] on span "Confirm" at bounding box center [543, 190] width 23 height 6
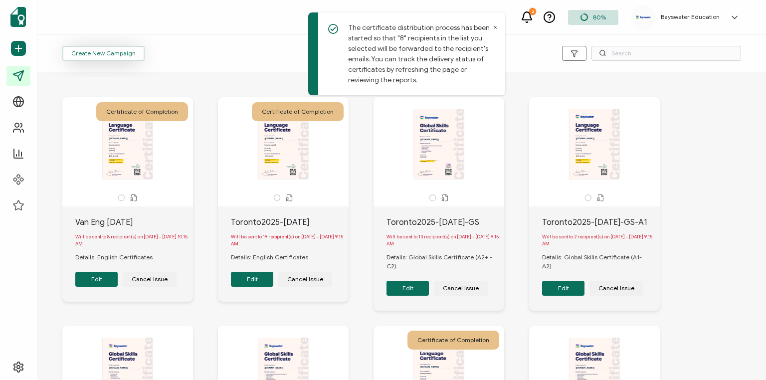
click at [102, 52] on span "Create New Campaign" at bounding box center [103, 53] width 64 height 6
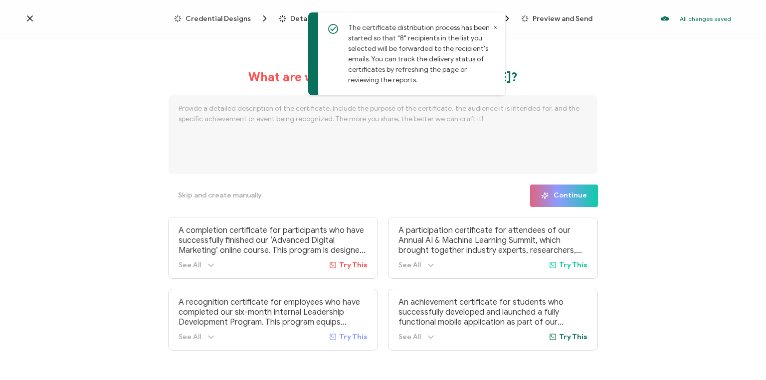
click at [498, 26] on div "The certificate distribution process has been started so that "8" recipients in…" at bounding box center [406, 53] width 197 height 83
click at [218, 197] on span "Skip and create manually" at bounding box center [220, 195] width 84 height 7
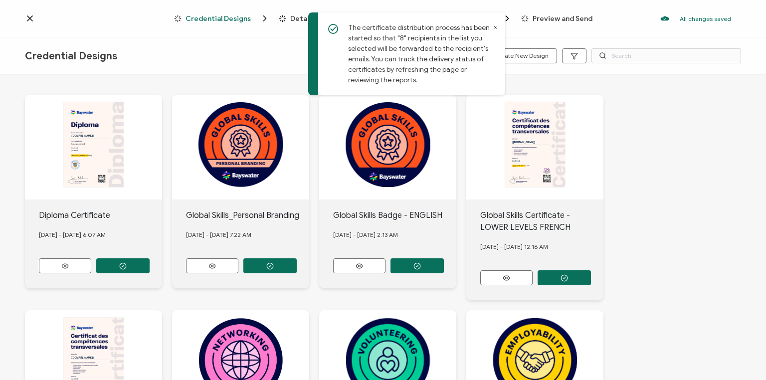
click at [495, 29] on icon at bounding box center [495, 27] width 5 height 5
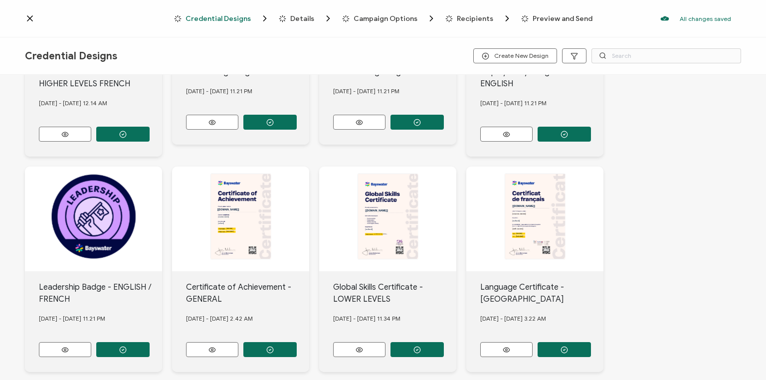
scroll to position [404, 0]
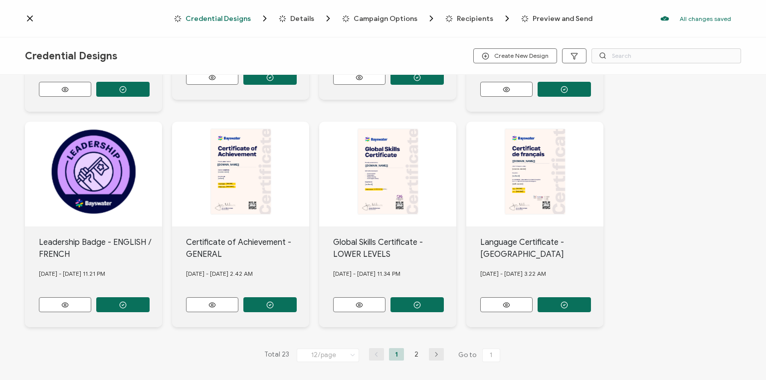
click at [415, 301] on icon "button" at bounding box center [416, 304] width 7 height 7
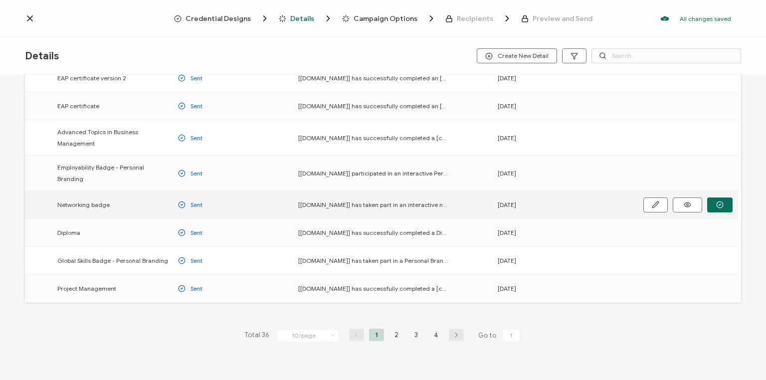
scroll to position [120, 0]
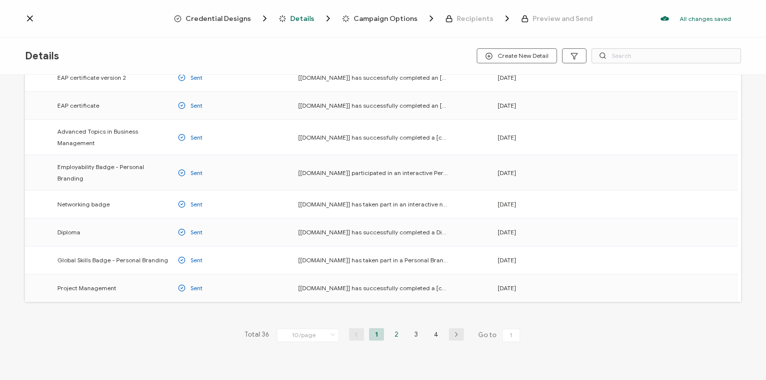
click at [393, 328] on li "2" at bounding box center [396, 334] width 15 height 12
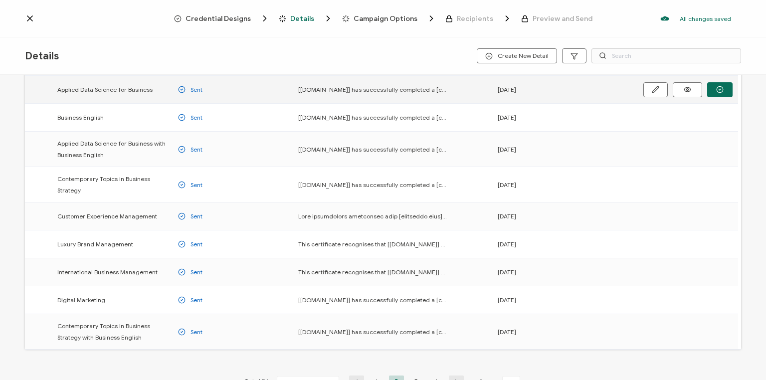
scroll to position [120, 0]
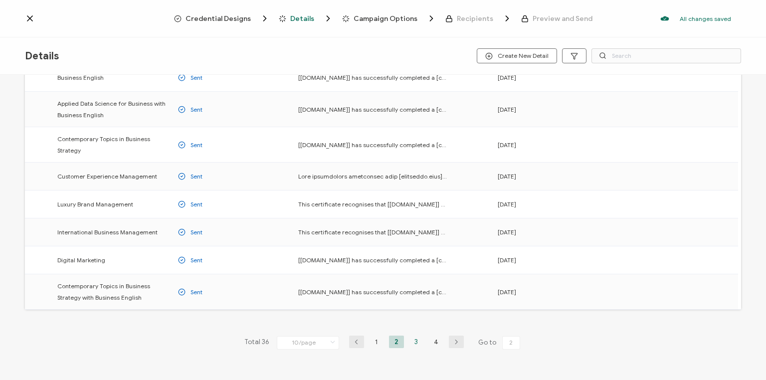
click at [414, 342] on li "3" at bounding box center [416, 342] width 15 height 12
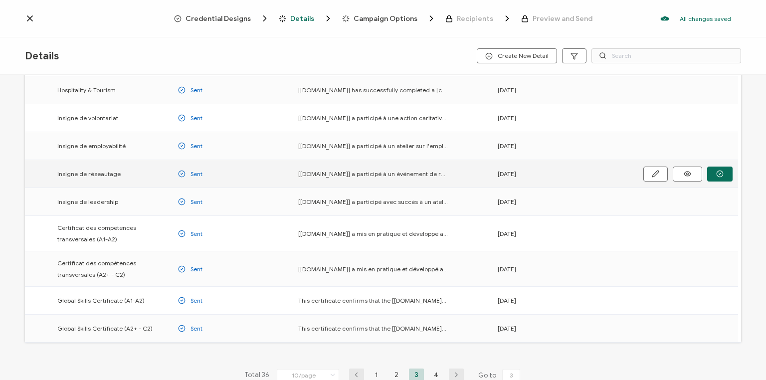
scroll to position [80, 0]
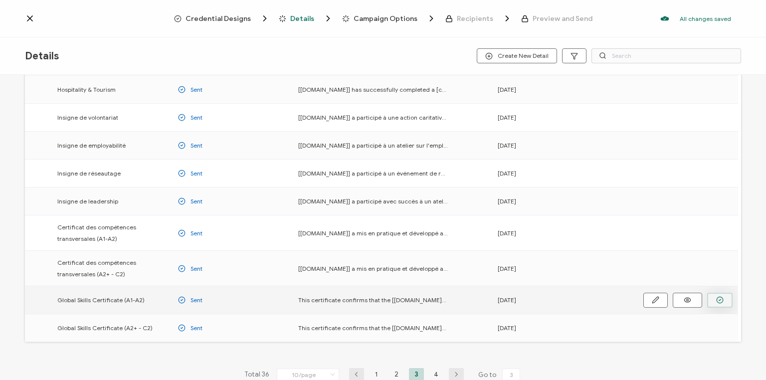
click at [717, 298] on circle "button" at bounding box center [720, 300] width 6 height 6
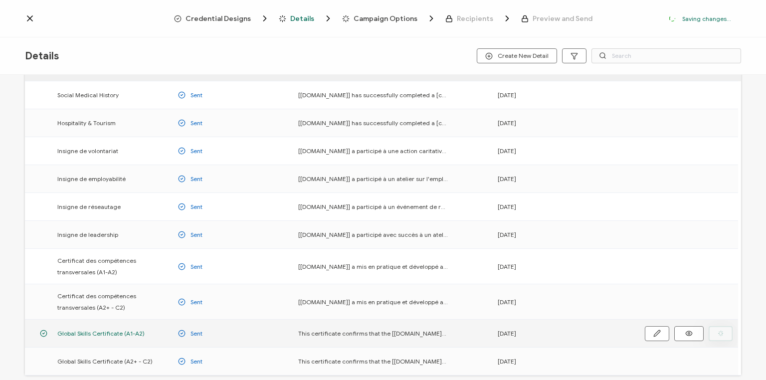
scroll to position [113, 0]
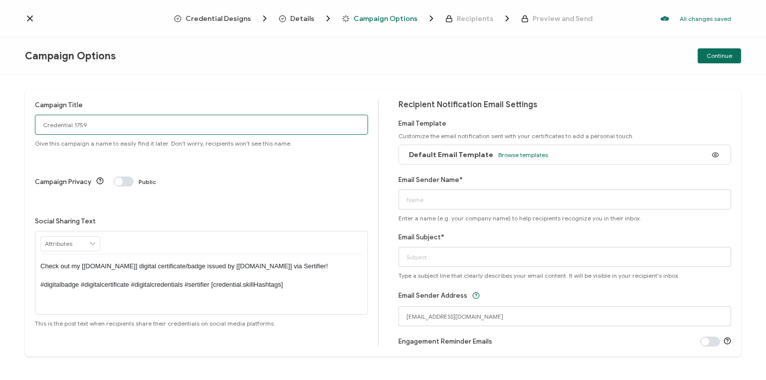
drag, startPoint x: 104, startPoint y: 126, endPoint x: 13, endPoint y: 137, distance: 90.9
click at [13, 137] on div "Campaign Title Credential 1759 Give this campaign a name to easily find it late…" at bounding box center [383, 227] width 766 height 305
type input "Van GS low [DATE]"
click at [498, 152] on span "Browse templates" at bounding box center [523, 154] width 50 height 7
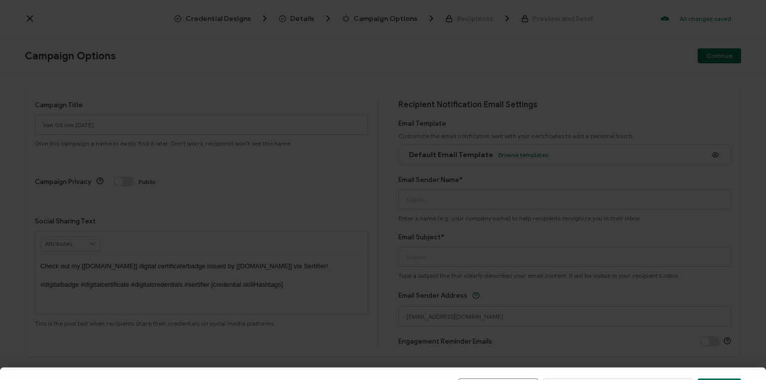
scroll to position [144, 0]
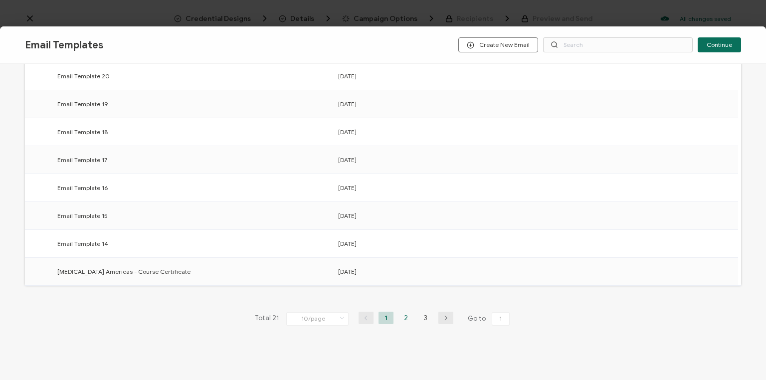
click at [405, 319] on li "2" at bounding box center [405, 318] width 15 height 12
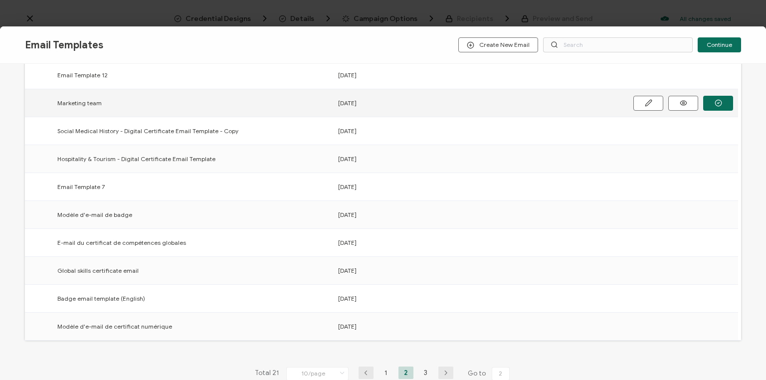
scroll to position [120, 0]
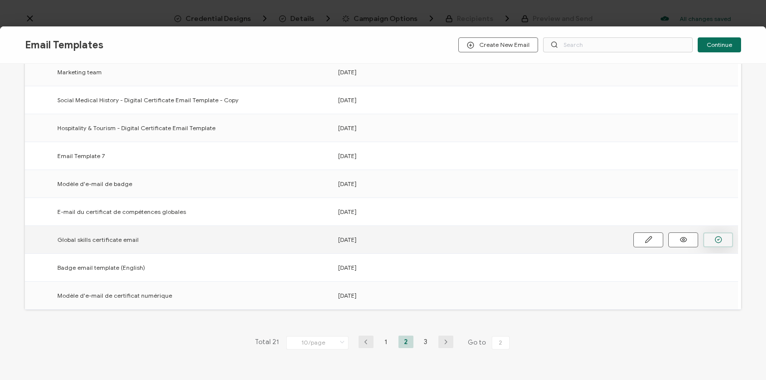
click at [718, 236] on icon "button" at bounding box center [718, 239] width 7 height 7
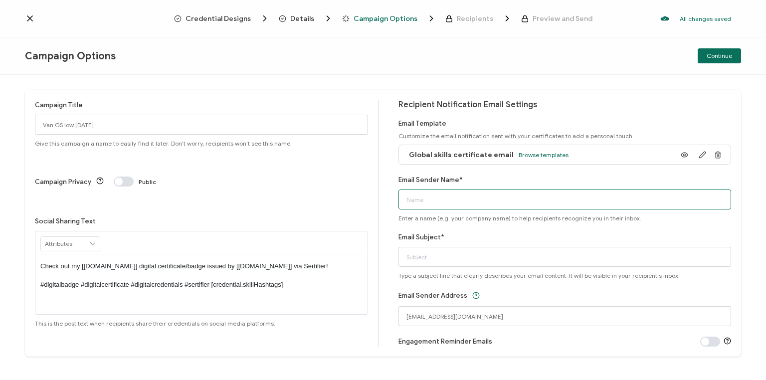
click at [453, 196] on input "Email Sender Name*" at bounding box center [564, 199] width 333 height 20
type input "Your Global Skills Certificate"
drag, startPoint x: 487, startPoint y: 199, endPoint x: 373, endPoint y: 208, distance: 113.5
click at [373, 208] on div "Campaign Title Van GS low [DATE] Give this campaign a name to easily find it la…" at bounding box center [383, 223] width 716 height 267
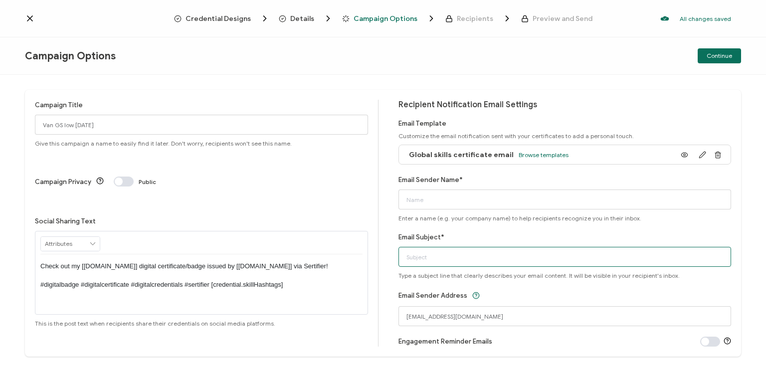
click at [424, 259] on input "Email Subject*" at bounding box center [564, 257] width 333 height 20
paste input "Your Global Skills Certificate"
type input "Your Global Skills Certificate"
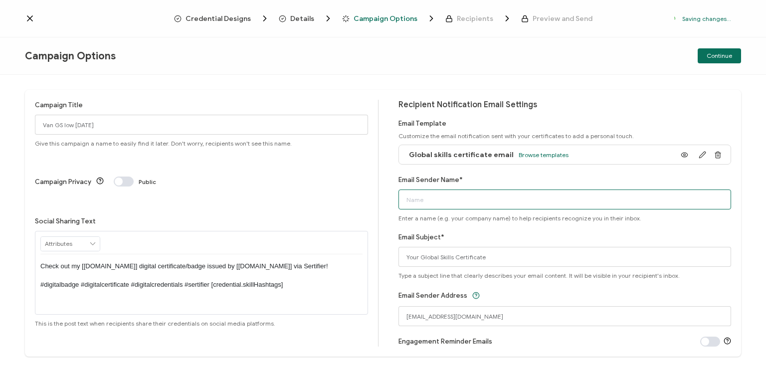
click at [423, 200] on input "Email Sender Name*" at bounding box center [564, 199] width 333 height 20
type input "Bayswater Vamcouver"
click at [515, 292] on div "Email Sender Address [EMAIL_ADDRESS][DOMAIN_NAME]" at bounding box center [564, 307] width 333 height 37
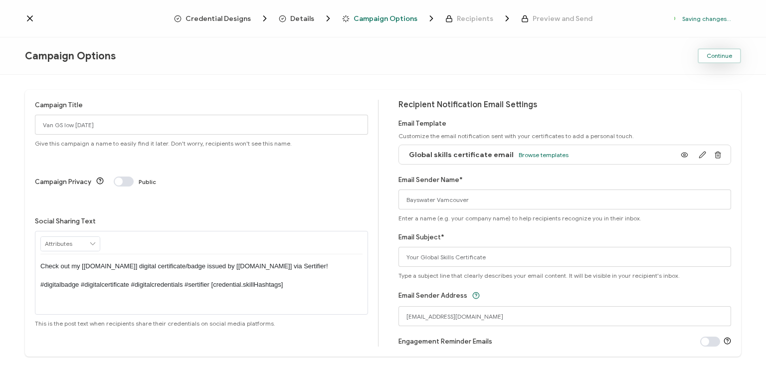
click at [719, 53] on span "Continue" at bounding box center [719, 56] width 25 height 6
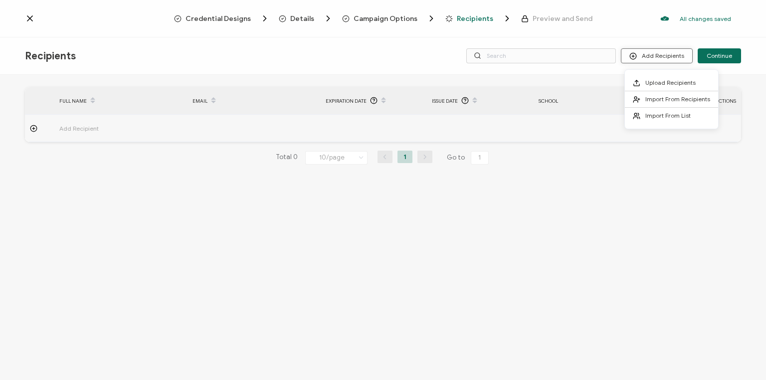
click at [670, 54] on button "Add Recipients" at bounding box center [657, 55] width 72 height 15
click at [666, 83] on span "Upload Recipients" at bounding box center [670, 82] width 50 height 7
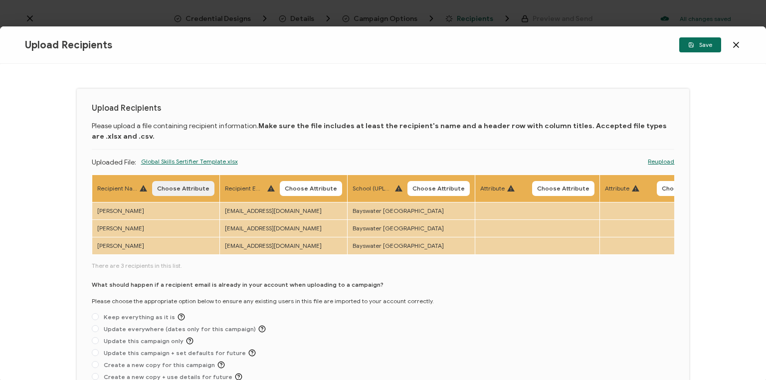
click at [187, 188] on span "Choose Attribute" at bounding box center [183, 188] width 52 height 6
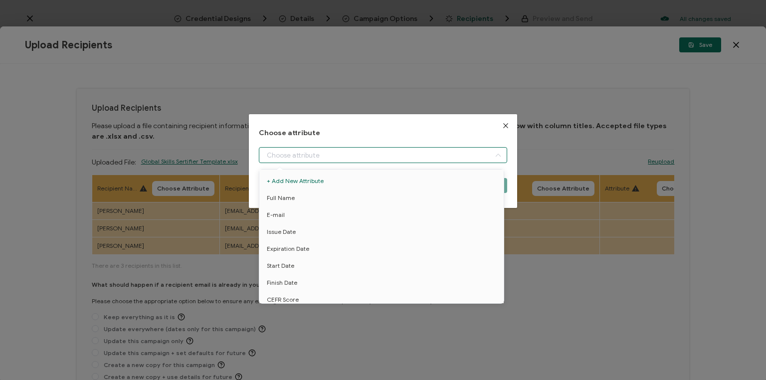
click at [313, 151] on input "dialog" at bounding box center [383, 155] width 248 height 16
click at [295, 195] on li "Full Name" at bounding box center [383, 197] width 252 height 17
type input "Full Name"
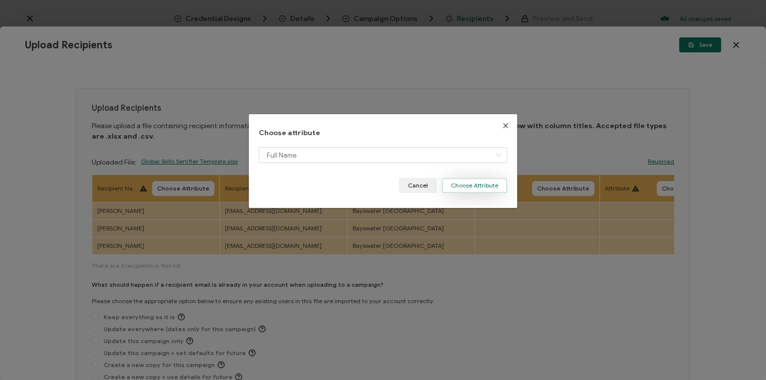
click at [471, 182] on button "Choose Attribute" at bounding box center [474, 185] width 65 height 15
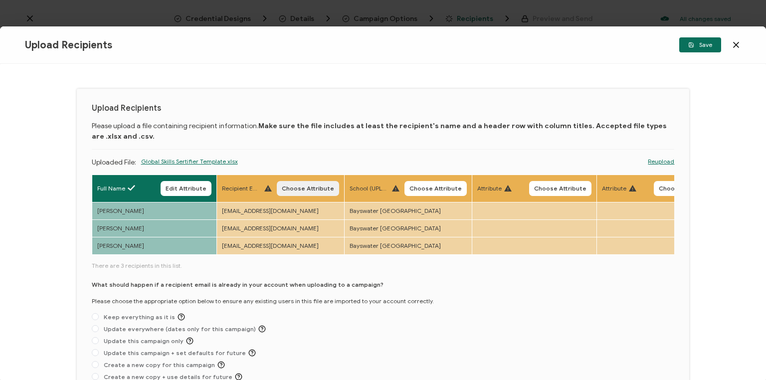
click at [316, 185] on span "Choose Attribute" at bounding box center [308, 188] width 52 height 6
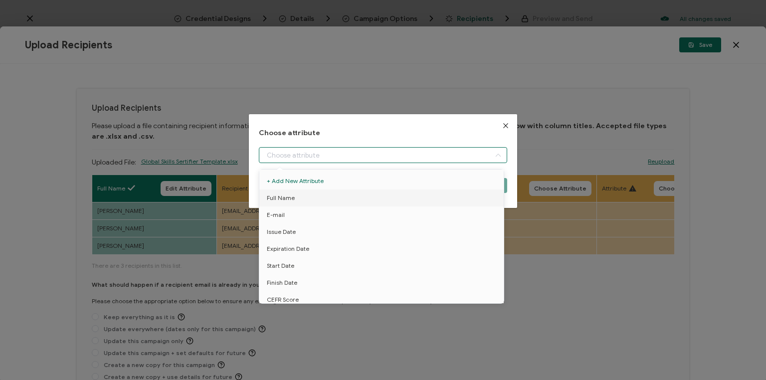
click at [308, 154] on input "dialog" at bounding box center [383, 155] width 248 height 16
click at [276, 213] on span "E-mail" at bounding box center [276, 214] width 18 height 17
type input "E-mail"
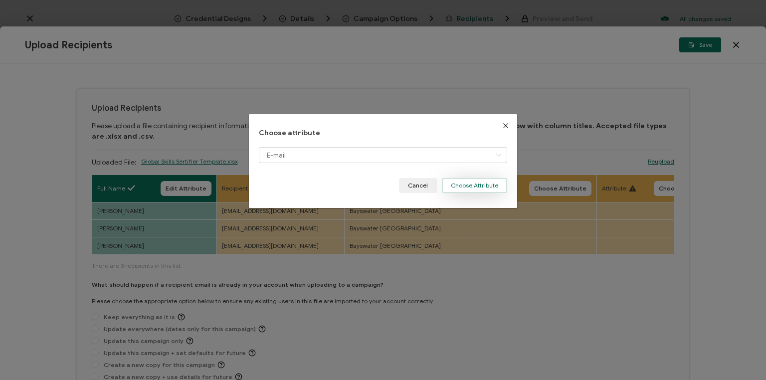
click at [478, 187] on button "Choose Attribute" at bounding box center [474, 185] width 65 height 15
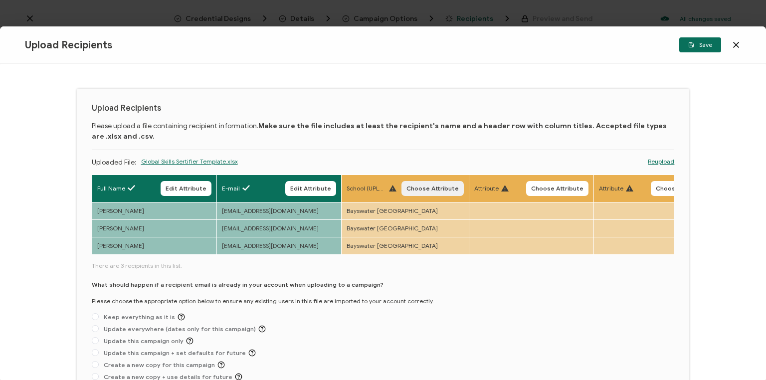
click at [435, 186] on span "Choose Attribute" at bounding box center [432, 188] width 52 height 6
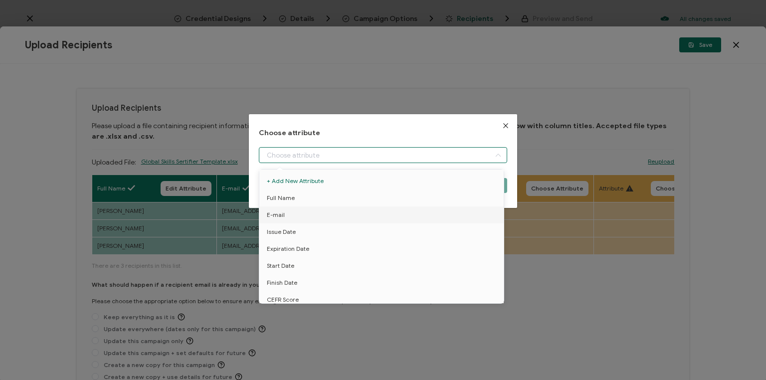
click at [347, 157] on input "dialog" at bounding box center [383, 155] width 248 height 16
click at [270, 255] on span "School" at bounding box center [276, 253] width 18 height 17
type input "School"
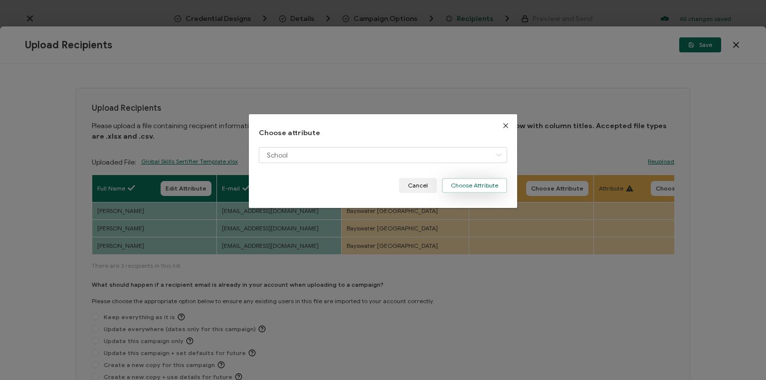
click at [468, 185] on button "Choose Attribute" at bounding box center [474, 185] width 65 height 15
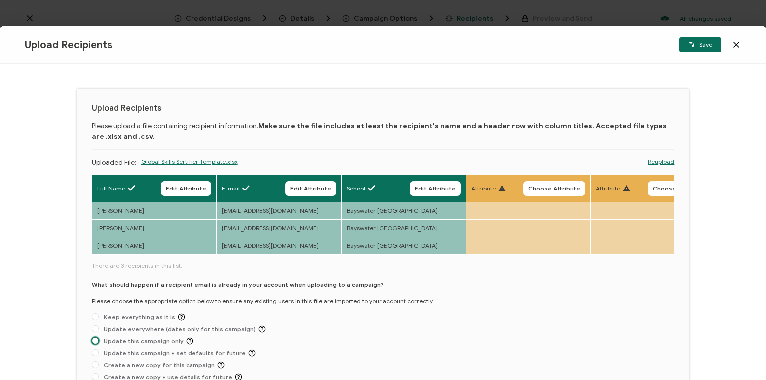
click at [98, 343] on span at bounding box center [95, 340] width 7 height 7
click at [98, 343] on input "Update this campaign only" at bounding box center [95, 341] width 7 height 8
radio input "true"
click at [704, 45] on span "Save" at bounding box center [700, 45] width 24 height 6
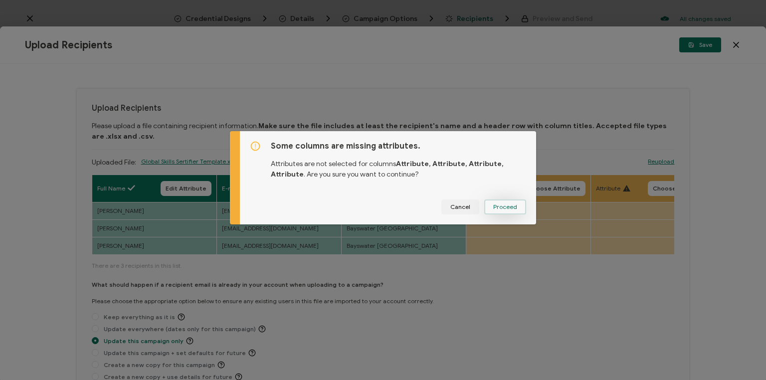
click at [500, 206] on span "Proceed" at bounding box center [505, 207] width 24 height 6
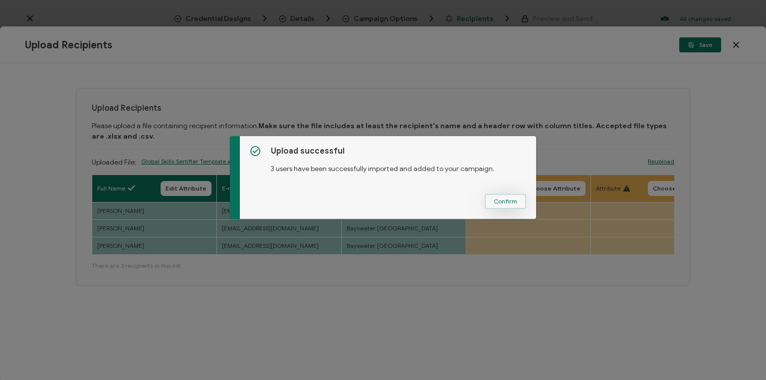
click at [505, 199] on span "Confirm" at bounding box center [505, 201] width 23 height 6
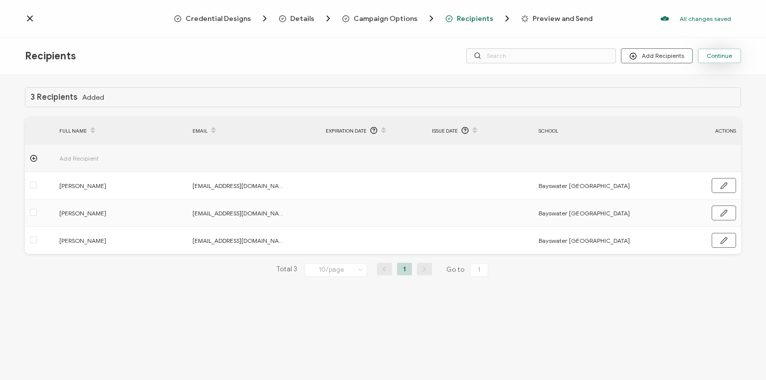
click at [720, 58] on span "Continue" at bounding box center [719, 56] width 25 height 6
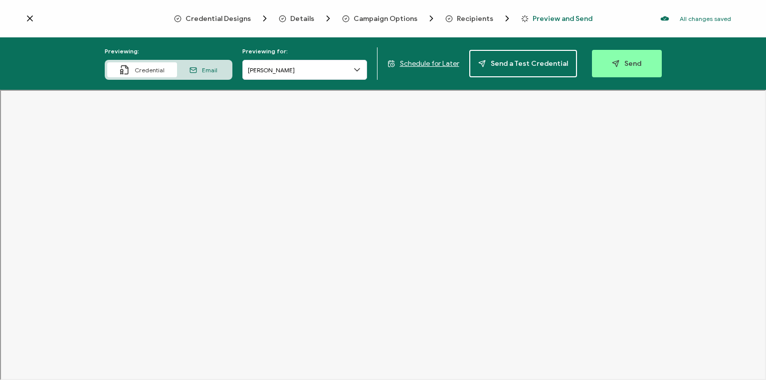
click at [444, 63] on span "Schedule for Later" at bounding box center [429, 63] width 59 height 8
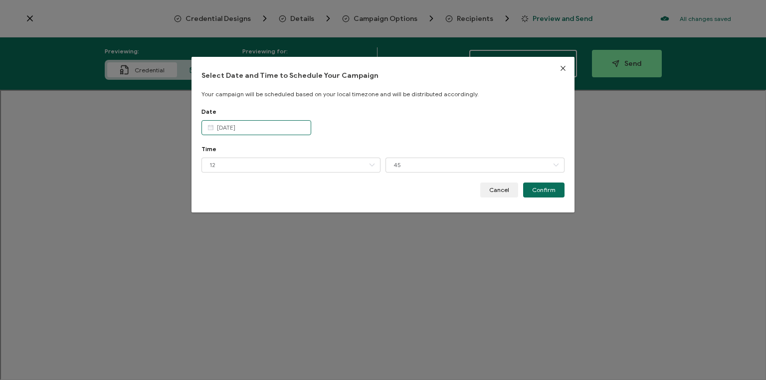
click at [265, 134] on input "[DATE]" at bounding box center [256, 127] width 110 height 15
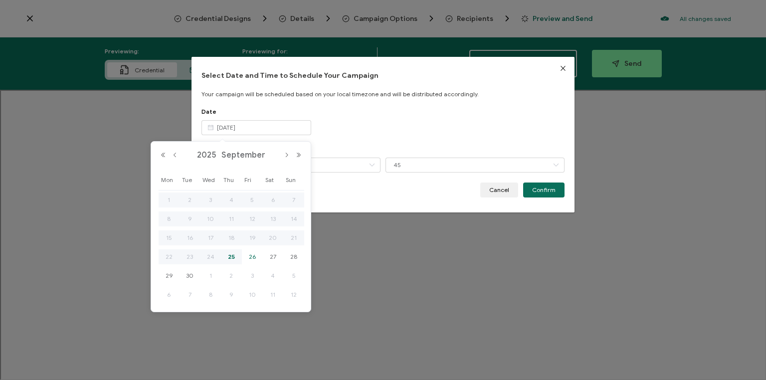
click at [254, 256] on span "26" at bounding box center [252, 257] width 12 height 12
type input "[DATE]"
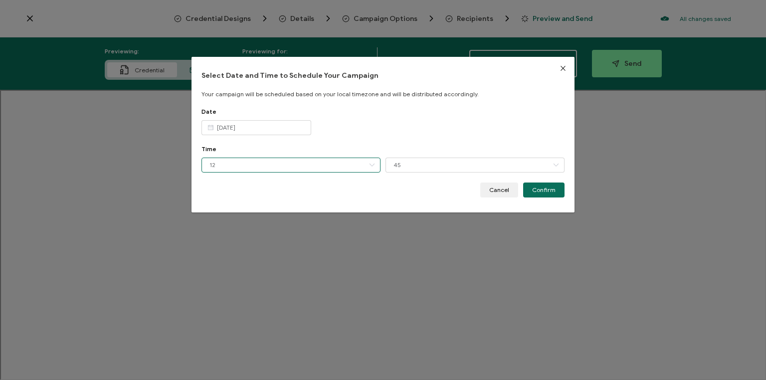
click at [263, 166] on input "12" at bounding box center [290, 165] width 179 height 15
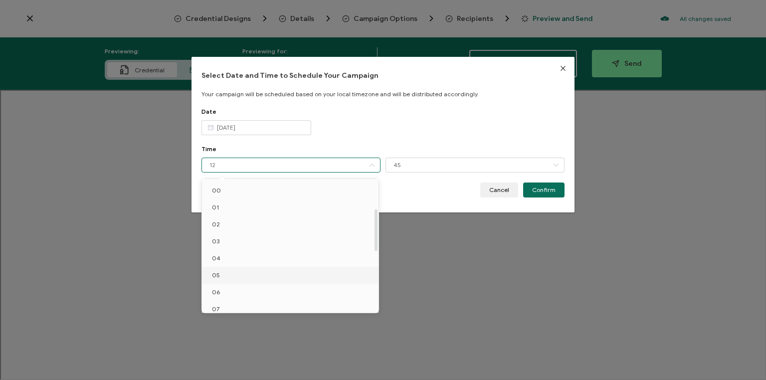
scroll to position [92, 0]
click at [230, 267] on li "10" at bounding box center [292, 268] width 180 height 17
type input "10"
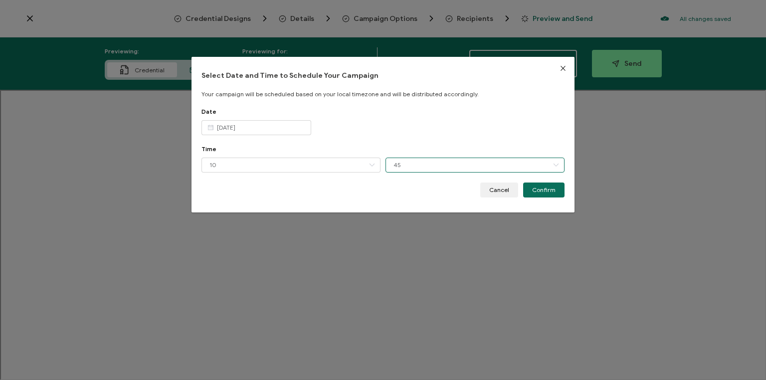
click at [418, 165] on input "45" at bounding box center [474, 165] width 179 height 15
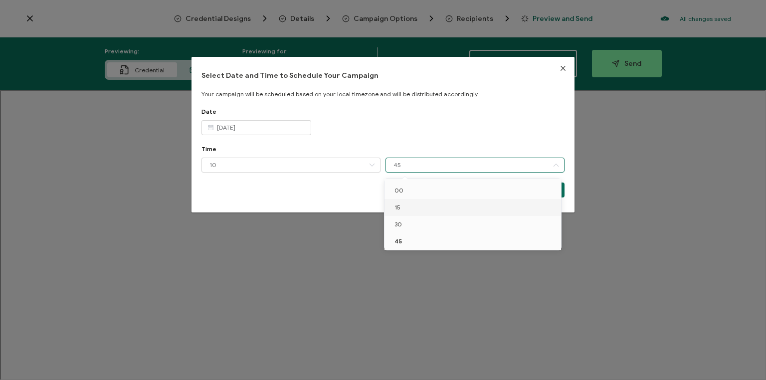
click at [400, 209] on li "15" at bounding box center [474, 207] width 180 height 17
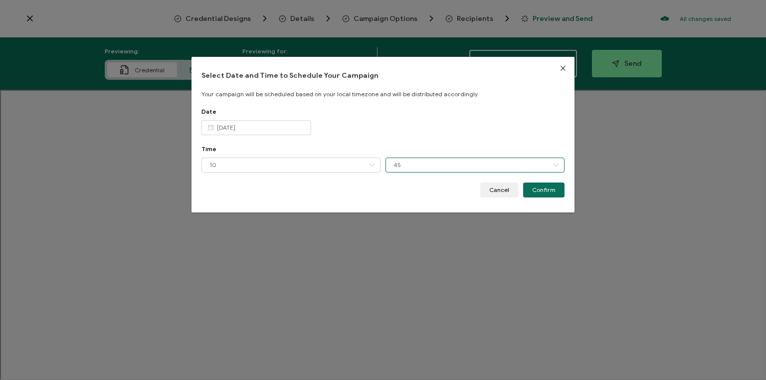
type input "15"
click at [548, 187] on span "Confirm" at bounding box center [543, 190] width 23 height 6
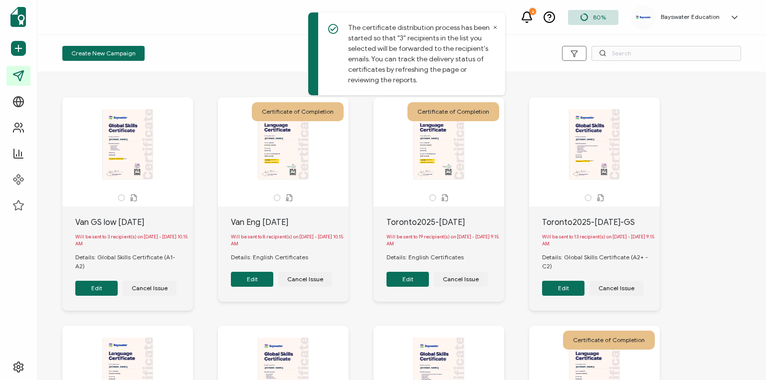
click at [108, 51] on span "Create New Campaign" at bounding box center [103, 53] width 64 height 6
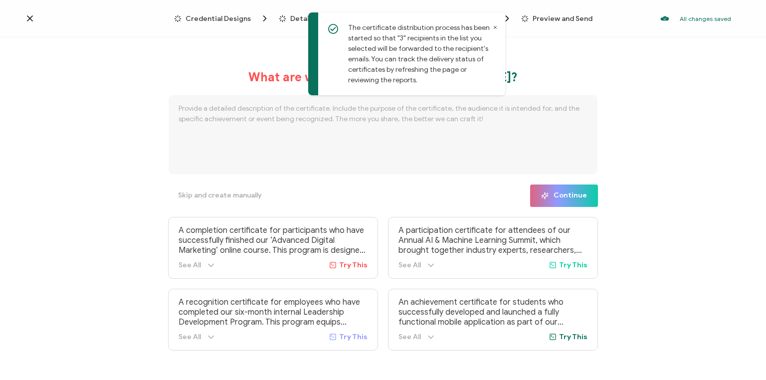
click at [494, 28] on icon at bounding box center [495, 27] width 5 height 5
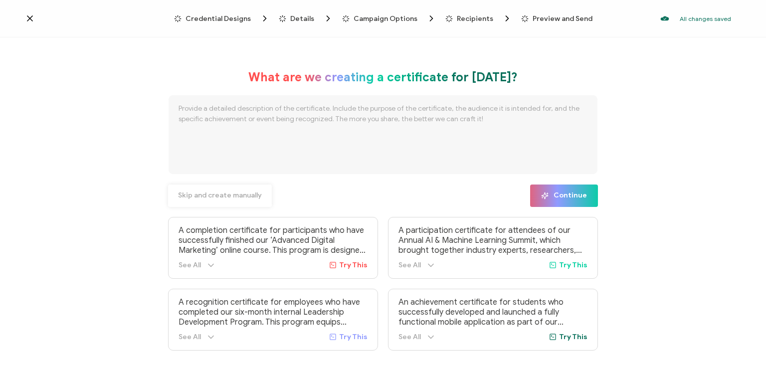
click at [207, 195] on span "Skip and create manually" at bounding box center [220, 195] width 84 height 7
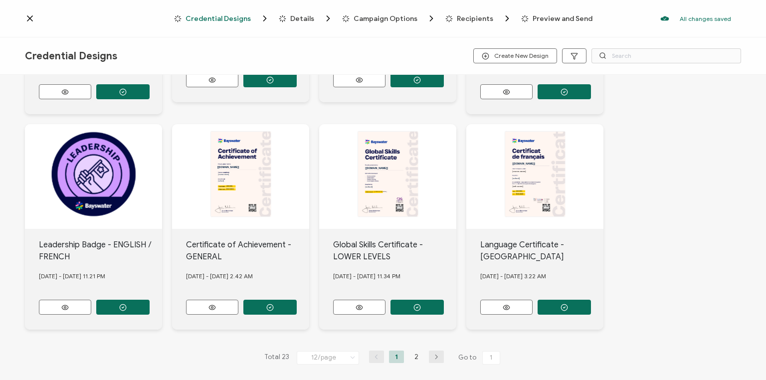
scroll to position [404, 0]
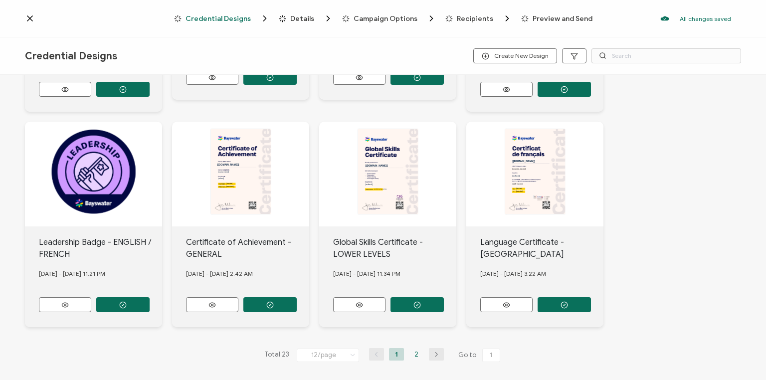
click at [412, 348] on li "2" at bounding box center [416, 354] width 15 height 12
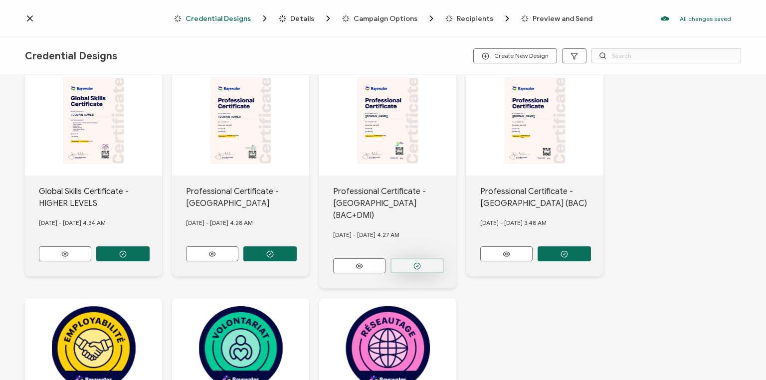
scroll to position [279, 0]
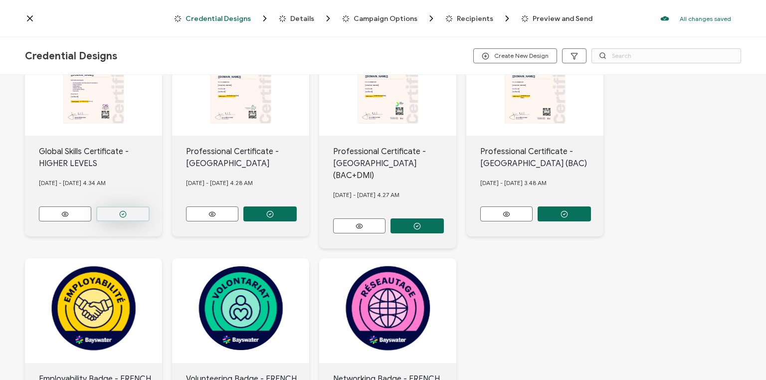
click at [122, 211] on icon "button" at bounding box center [122, 213] width 7 height 7
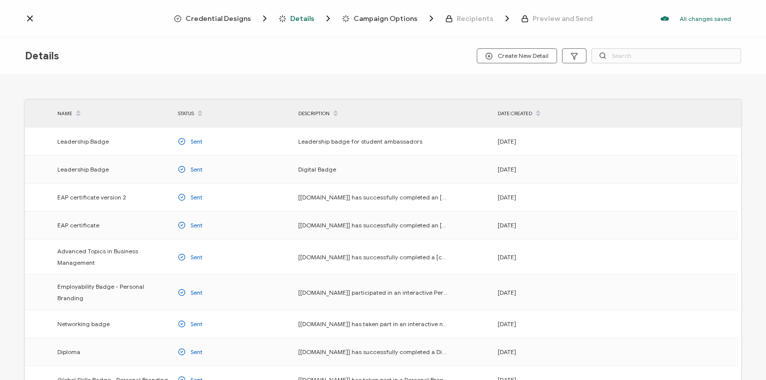
scroll to position [126, 0]
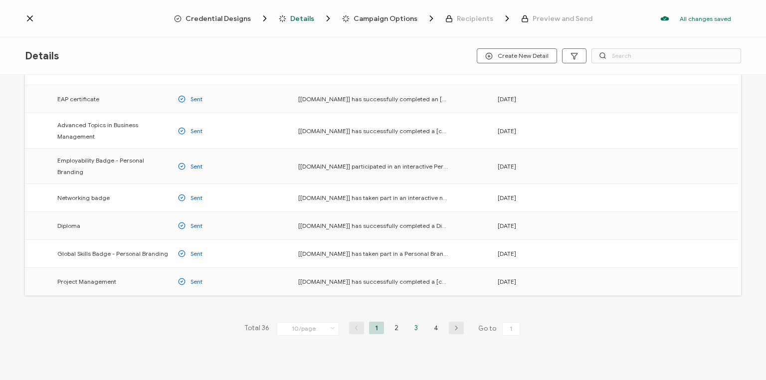
click at [415, 322] on li "3" at bounding box center [416, 328] width 15 height 12
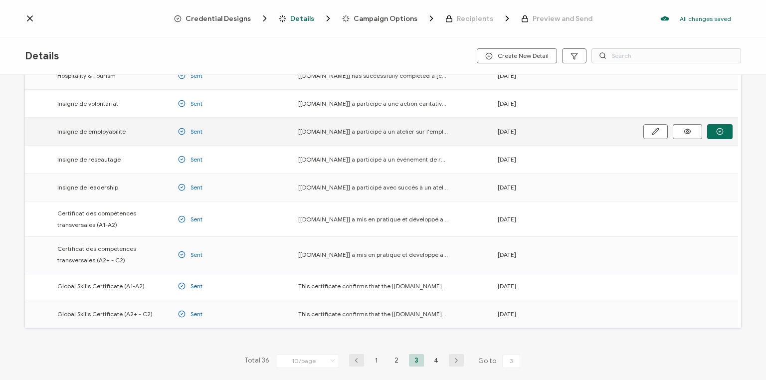
scroll to position [120, 0]
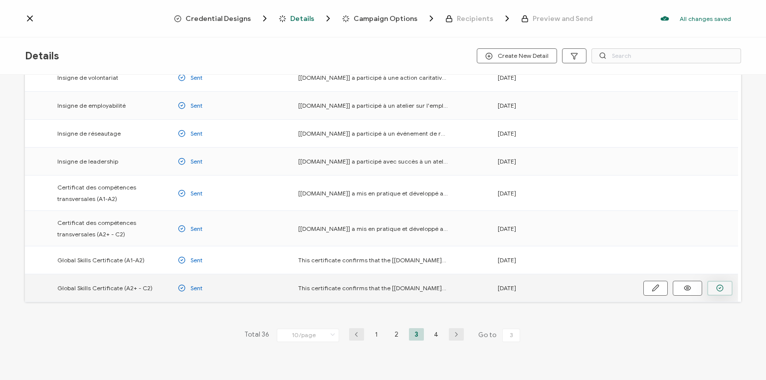
click at [722, 285] on circle "button" at bounding box center [720, 288] width 6 height 6
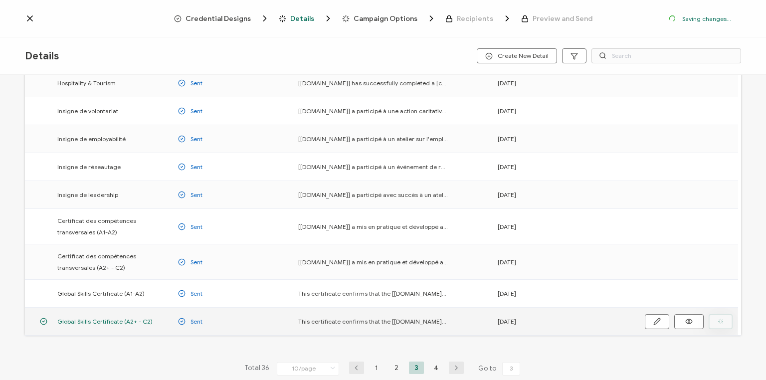
scroll to position [153, 0]
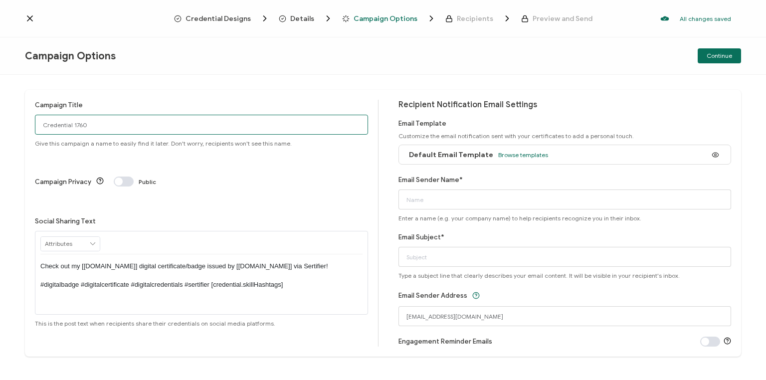
drag, startPoint x: 92, startPoint y: 121, endPoint x: 26, endPoint y: 120, distance: 65.8
click at [26, 120] on div "Campaign Title Credential 1760 Give this campaign a name to easily find it late…" at bounding box center [383, 223] width 716 height 267
type input "Van GS high [DATE]"
click at [504, 155] on span "Browse templates" at bounding box center [523, 154] width 50 height 7
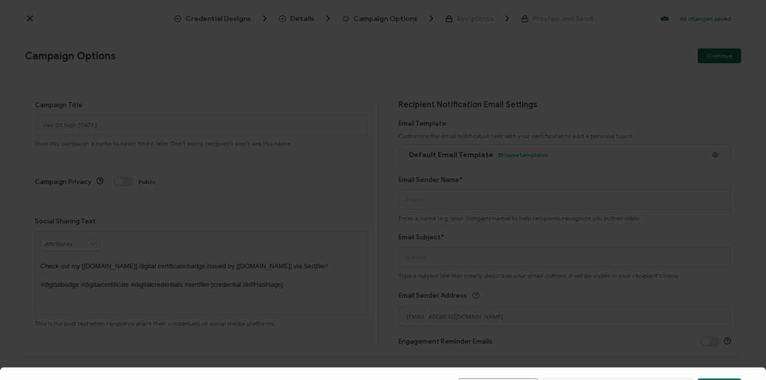
scroll to position [144, 0]
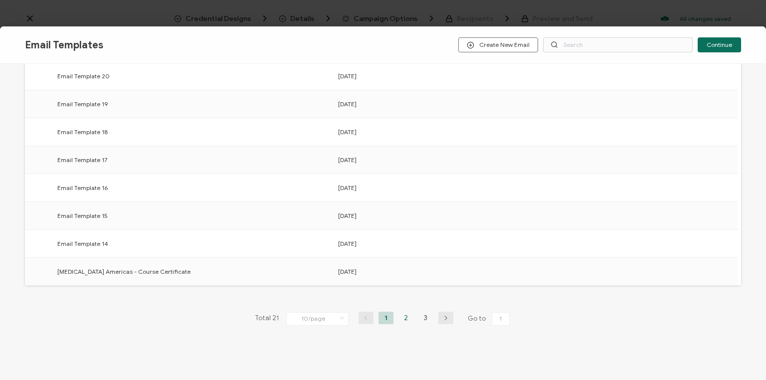
click at [403, 316] on li "2" at bounding box center [405, 318] width 15 height 12
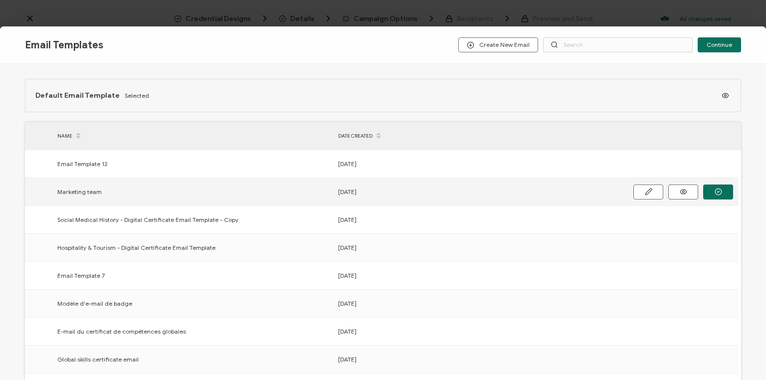
scroll to position [80, 0]
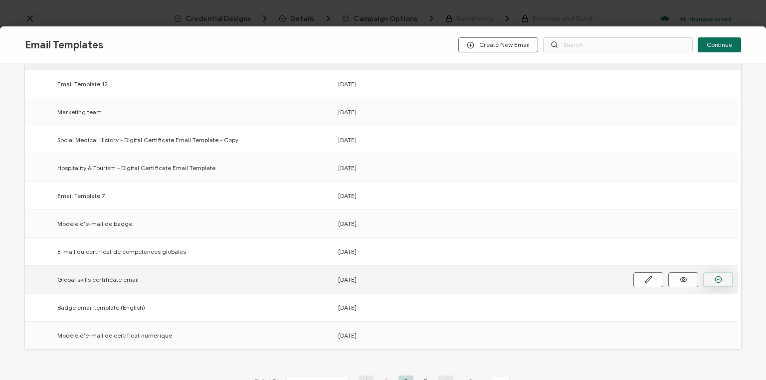
click at [717, 279] on icon "button" at bounding box center [718, 279] width 2 height 1
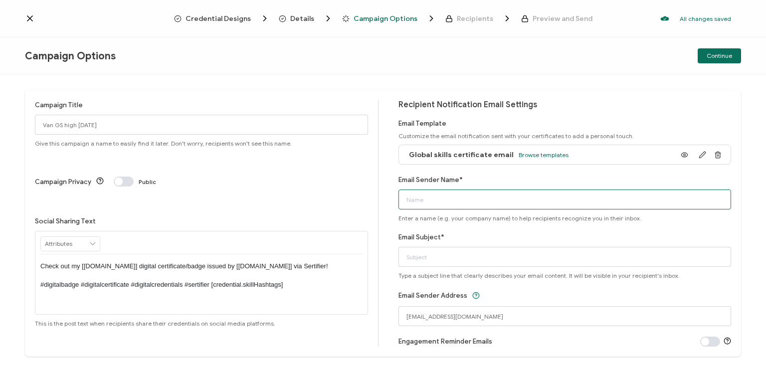
click at [443, 201] on input "Email Sender Name*" at bounding box center [564, 199] width 333 height 20
click at [425, 201] on input "Bayswtaer Vamcouver" at bounding box center [564, 199] width 333 height 20
click at [445, 199] on input "Bayswater Vamcouver" at bounding box center [564, 199] width 333 height 20
type input "Bayswater [GEOGRAPHIC_DATA]"
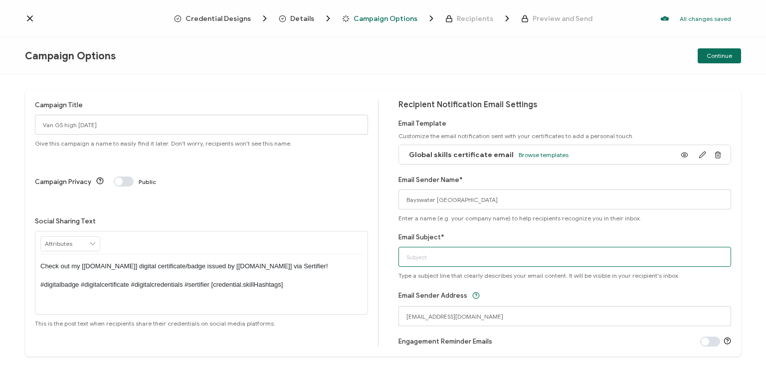
click at [452, 252] on input "Email Subject*" at bounding box center [564, 257] width 333 height 20
type input "Your Digital Certificate"
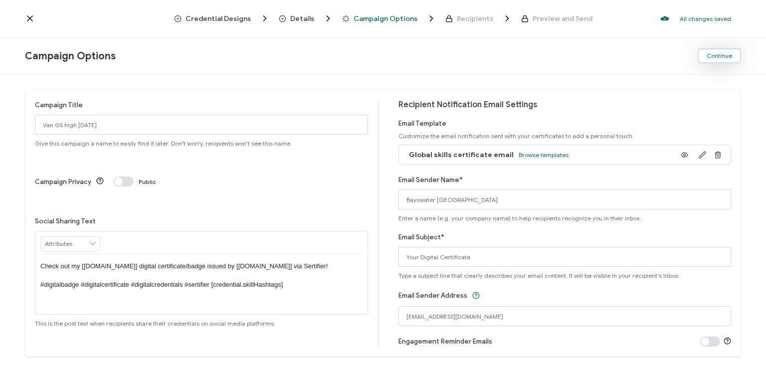
click at [717, 56] on span "Continue" at bounding box center [719, 56] width 25 height 6
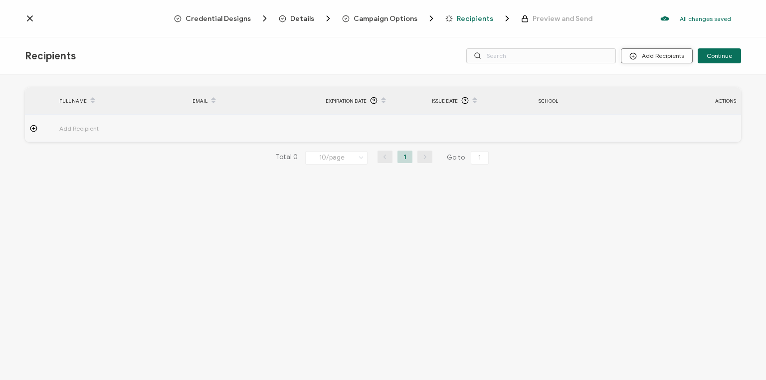
click at [664, 54] on button "Add Recipients" at bounding box center [657, 55] width 72 height 15
click at [661, 84] on span "Upload Recipients" at bounding box center [670, 82] width 50 height 7
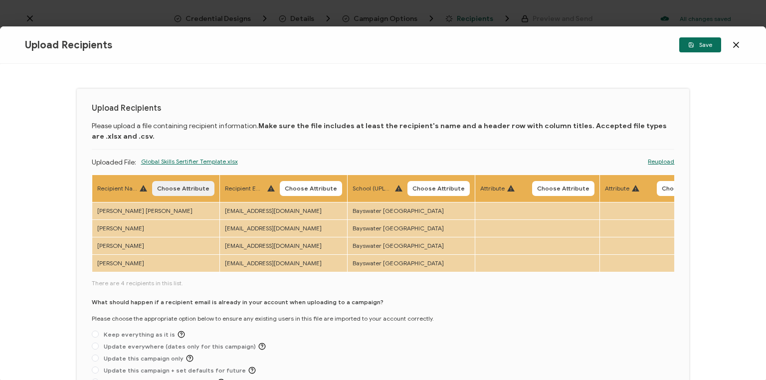
click at [184, 185] on span "Choose Attribute" at bounding box center [183, 188] width 52 height 6
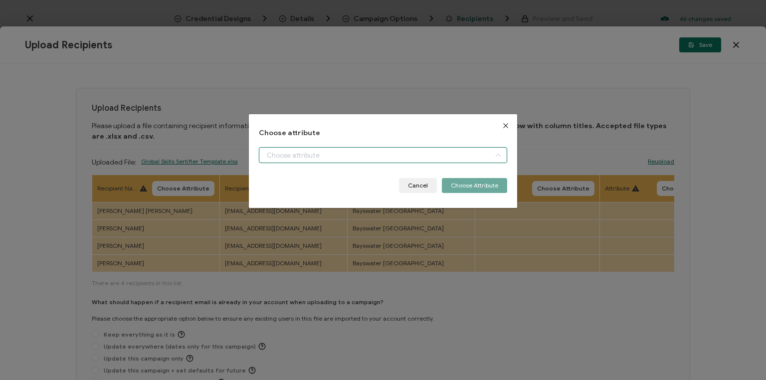
click at [306, 152] on input "dialog" at bounding box center [383, 155] width 248 height 16
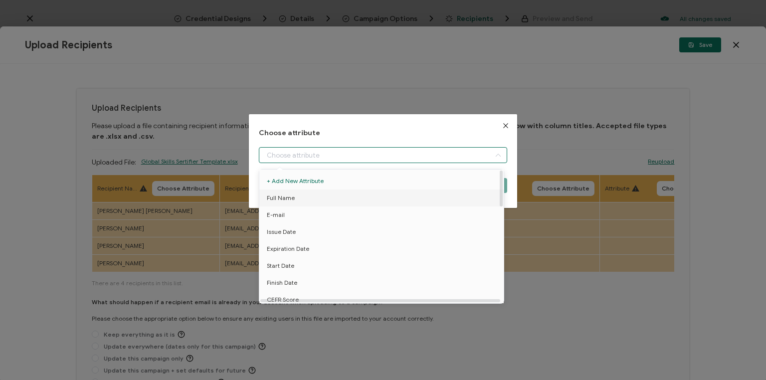
click at [280, 195] on span "Full Name" at bounding box center [281, 197] width 28 height 17
type input "Full Name"
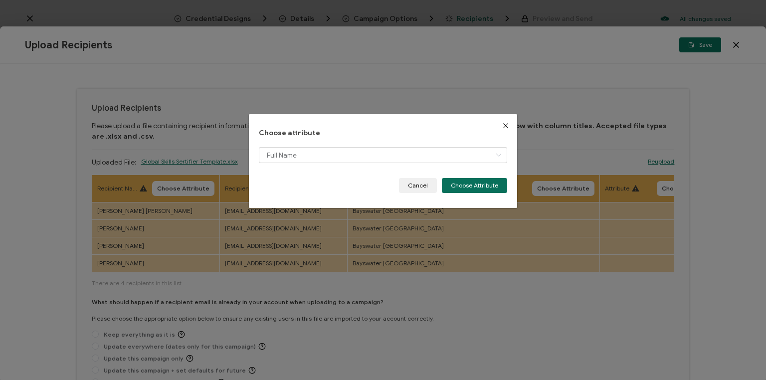
click at [477, 186] on button "Choose Attribute" at bounding box center [474, 185] width 65 height 15
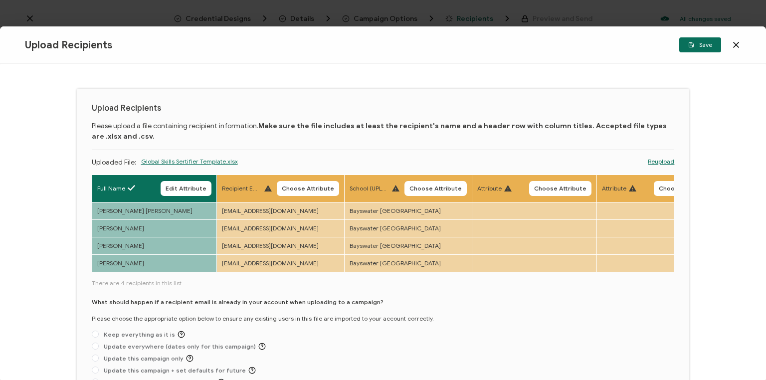
click at [303, 187] on body "Credential Designs Details Campaign Options Recipients Preview and Send All cha…" at bounding box center [383, 190] width 766 height 380
click at [299, 185] on span "Choose Attribute" at bounding box center [308, 188] width 52 height 6
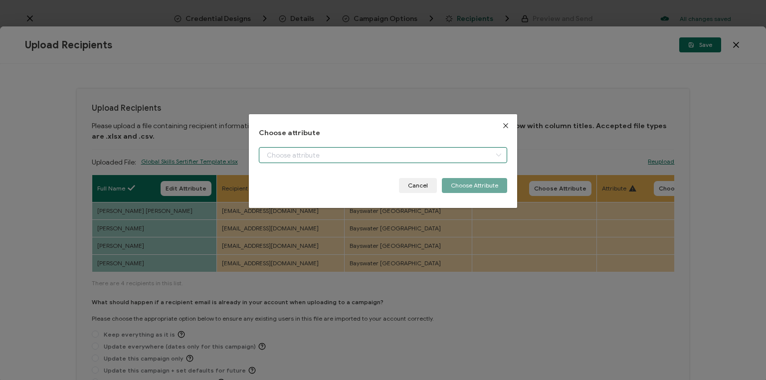
click at [298, 154] on input "dialog" at bounding box center [383, 155] width 248 height 16
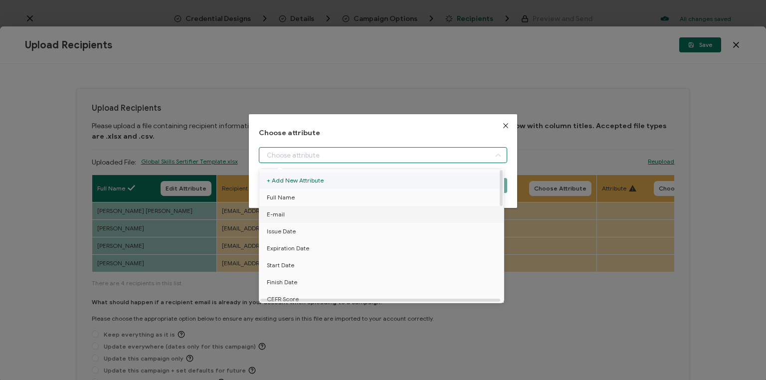
drag, startPoint x: 278, startPoint y: 216, endPoint x: 398, endPoint y: 183, distance: 125.1
click at [278, 216] on span "E-mail" at bounding box center [276, 214] width 18 height 17
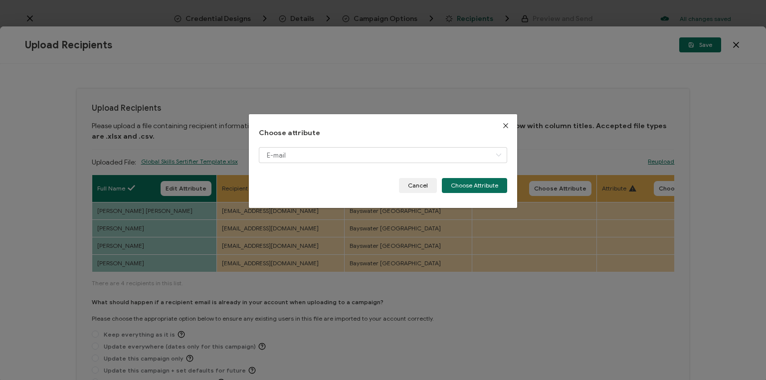
click at [477, 169] on li "Expiration Date" at bounding box center [383, 169] width 252 height 0
type input "Expiration Date"
drag, startPoint x: 476, startPoint y: 184, endPoint x: 321, endPoint y: 245, distance: 166.9
click at [476, 185] on button "Choose Attribute" at bounding box center [474, 185] width 65 height 15
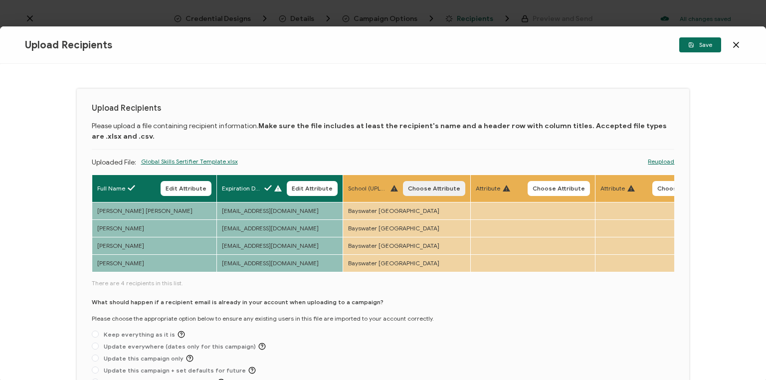
click at [427, 187] on span "Choose Attribute" at bounding box center [434, 188] width 52 height 6
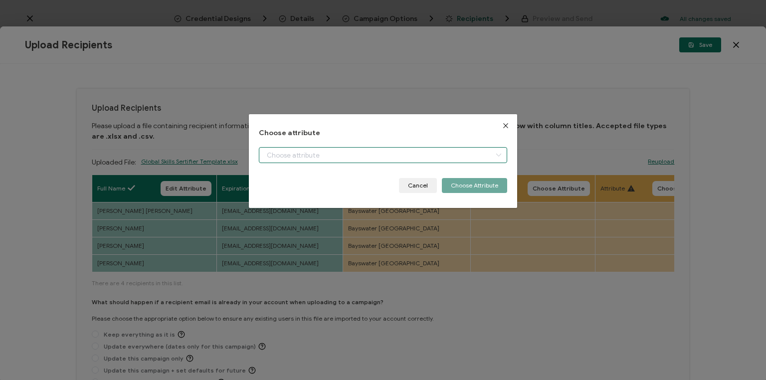
click at [377, 154] on input "dialog" at bounding box center [383, 155] width 248 height 16
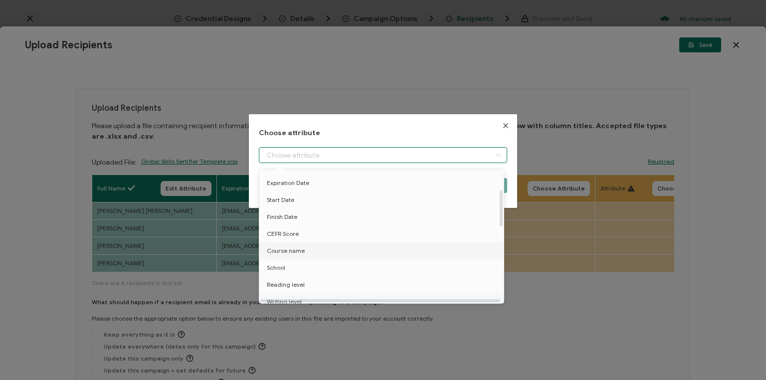
scroll to position [120, 0]
click at [282, 214] on span "School" at bounding box center [276, 213] width 18 height 17
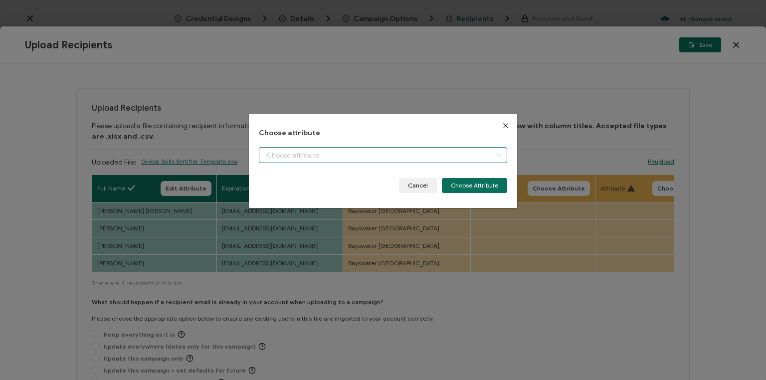
type input "School"
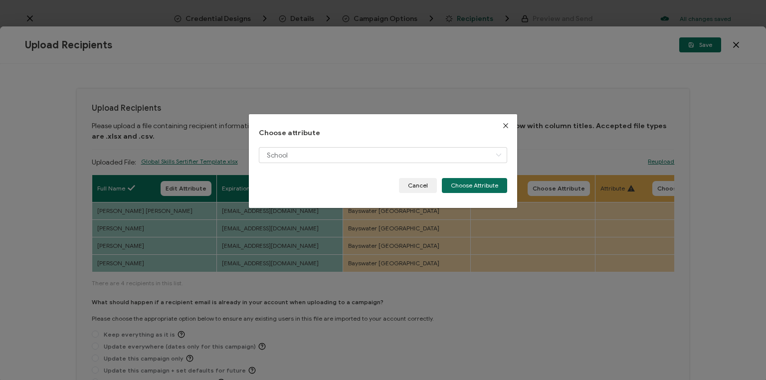
click at [471, 184] on button "Choose Attribute" at bounding box center [474, 185] width 65 height 15
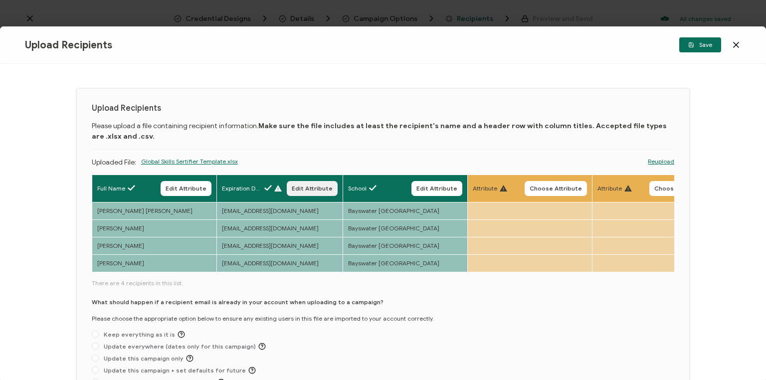
click at [313, 189] on span "Edit Attribute" at bounding box center [312, 188] width 41 height 6
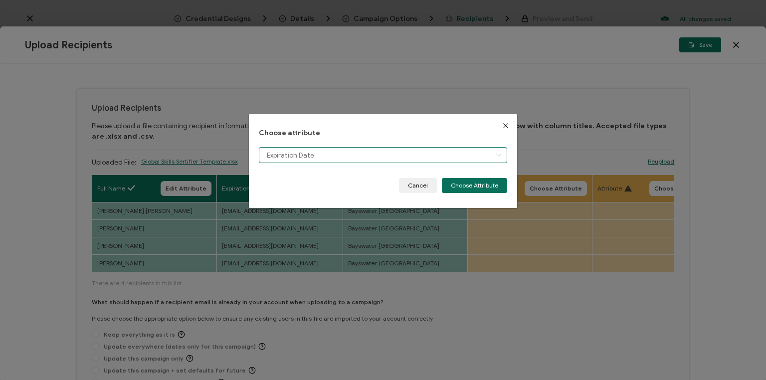
click at [324, 152] on input "Expiration Date" at bounding box center [383, 155] width 248 height 16
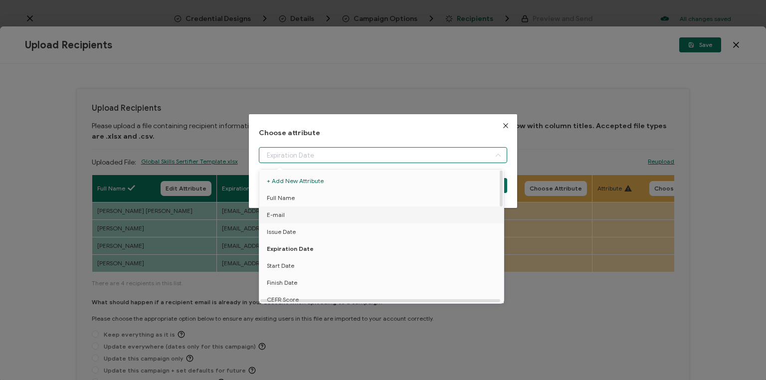
click at [274, 212] on span "E-mail" at bounding box center [276, 214] width 18 height 17
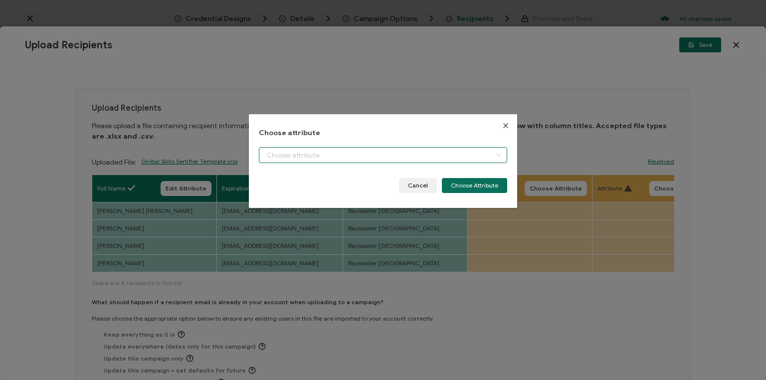
type input "E-mail"
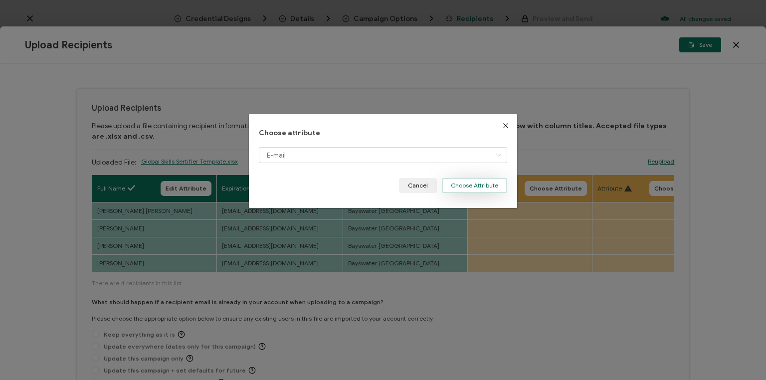
click at [469, 181] on button "Choose Attribute" at bounding box center [474, 185] width 65 height 15
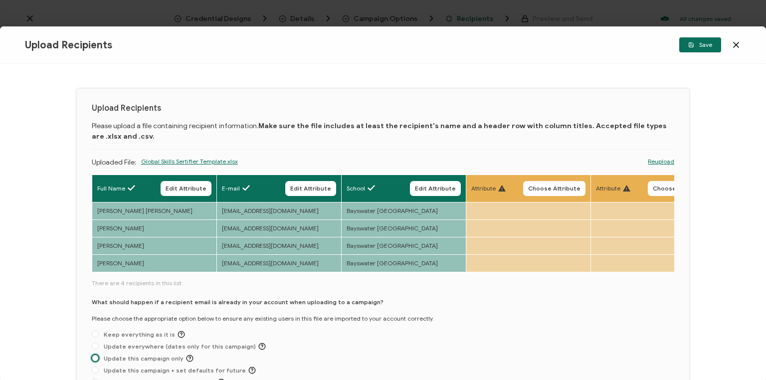
click at [94, 361] on span at bounding box center [95, 358] width 7 height 7
click at [94, 361] on input "Update this campaign only" at bounding box center [95, 359] width 7 height 8
radio input "true"
click at [707, 45] on span "Save" at bounding box center [700, 45] width 24 height 6
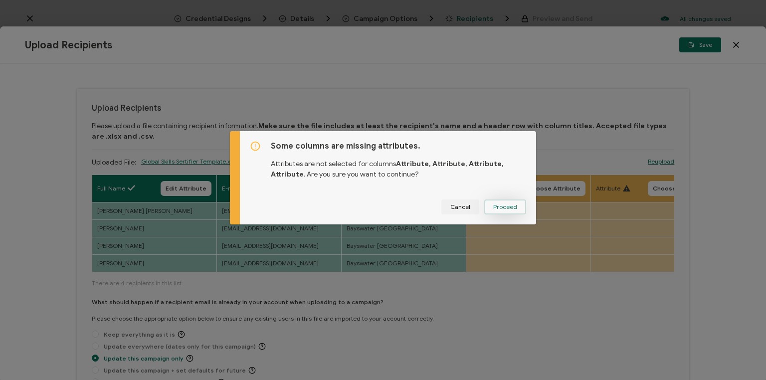
click at [496, 205] on span "Proceed" at bounding box center [505, 207] width 24 height 6
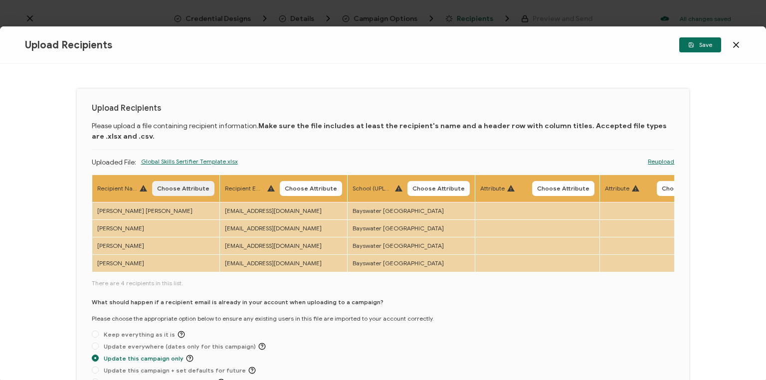
click at [185, 189] on span "Choose Attribute" at bounding box center [183, 188] width 52 height 6
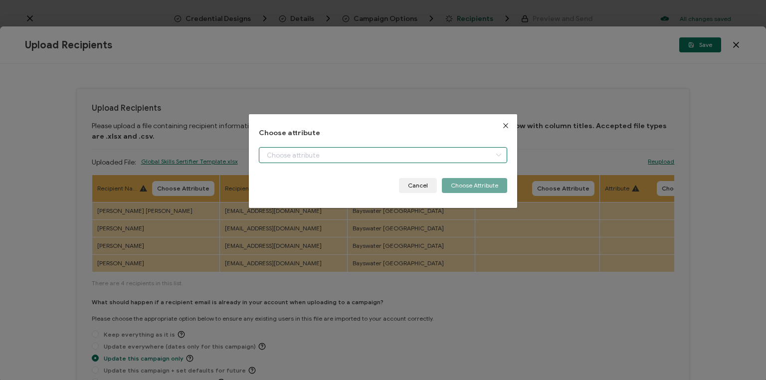
click at [320, 158] on input "dialog" at bounding box center [383, 155] width 248 height 16
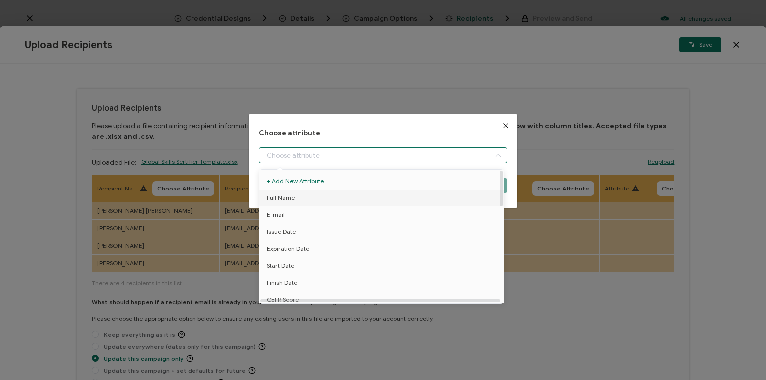
click at [287, 197] on span "Full Name" at bounding box center [281, 197] width 28 height 17
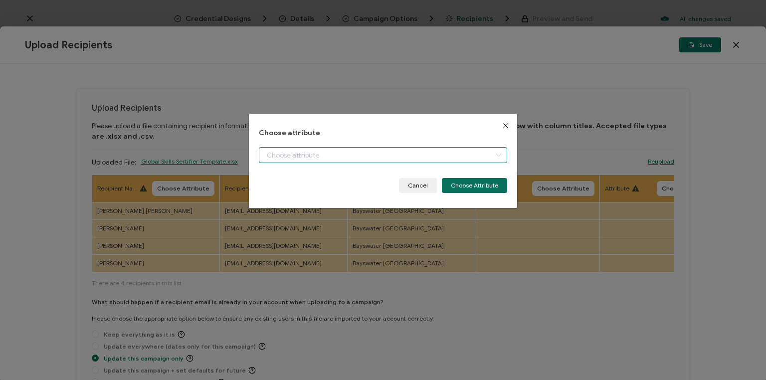
type input "Full Name"
drag, startPoint x: 476, startPoint y: 184, endPoint x: 302, endPoint y: 249, distance: 185.9
click at [476, 183] on button "Choose Attribute" at bounding box center [474, 185] width 65 height 15
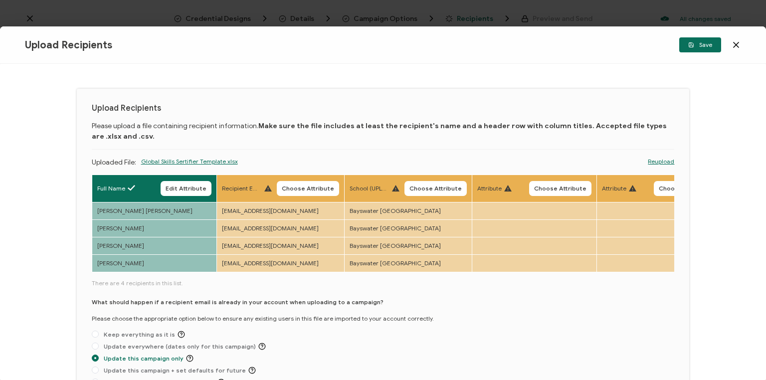
click at [308, 189] on body "Credential Designs Details Campaign Options Recipients Preview and Send All cha…" at bounding box center [383, 190] width 766 height 380
click at [308, 190] on span "Choose Attribute" at bounding box center [308, 188] width 52 height 6
click at [0, 0] on input "dialog" at bounding box center [0, 0] width 0 height 0
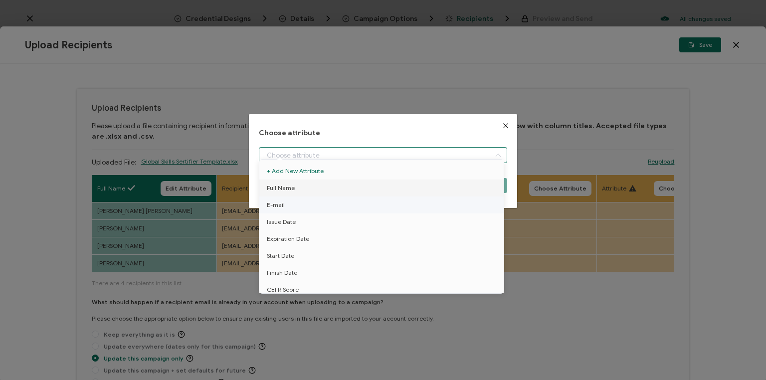
click at [276, 201] on span "E-mail" at bounding box center [276, 204] width 18 height 17
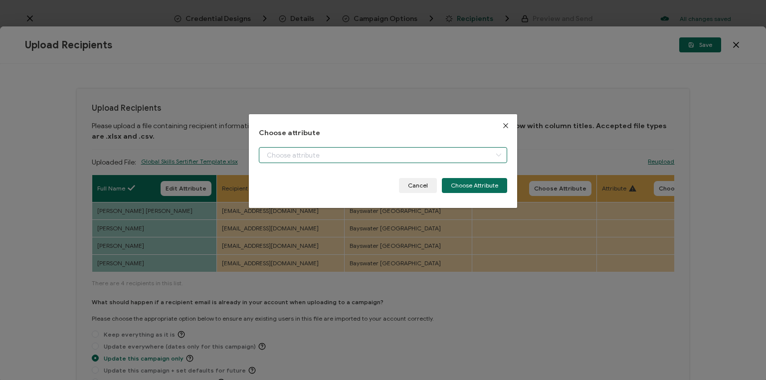
type input "E-mail"
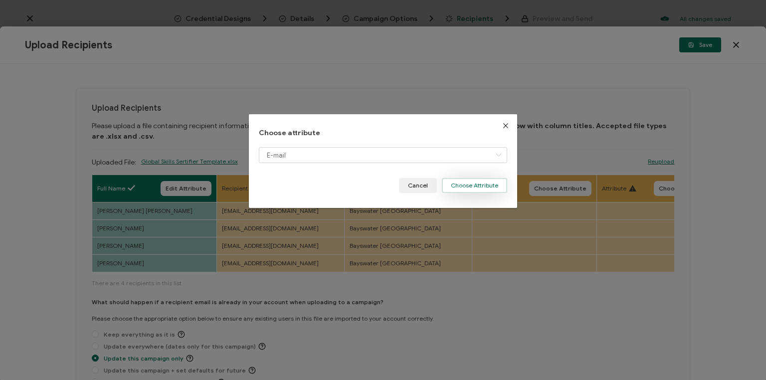
click at [473, 186] on button "Choose Attribute" at bounding box center [474, 185] width 65 height 15
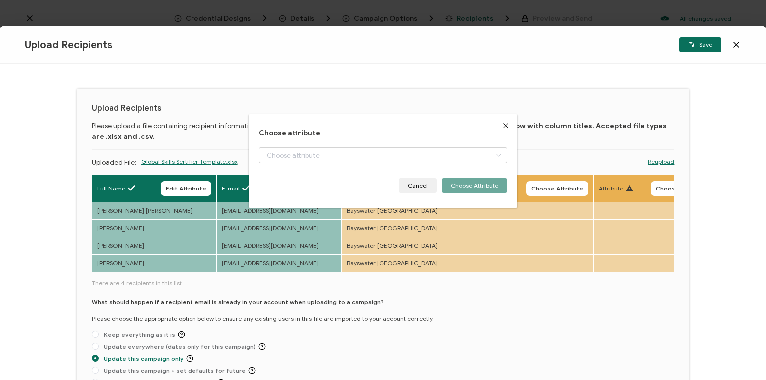
click at [433, 190] on div "Choose attribute Cancel Choose Attribute" at bounding box center [383, 161] width 268 height 94
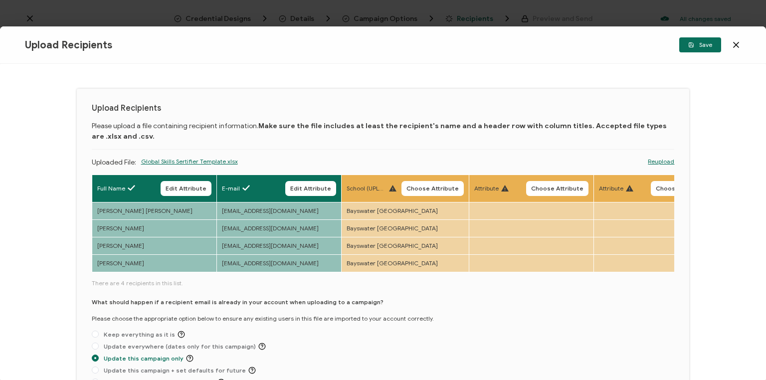
click at [435, 187] on span "Choose Attribute" at bounding box center [432, 188] width 52 height 6
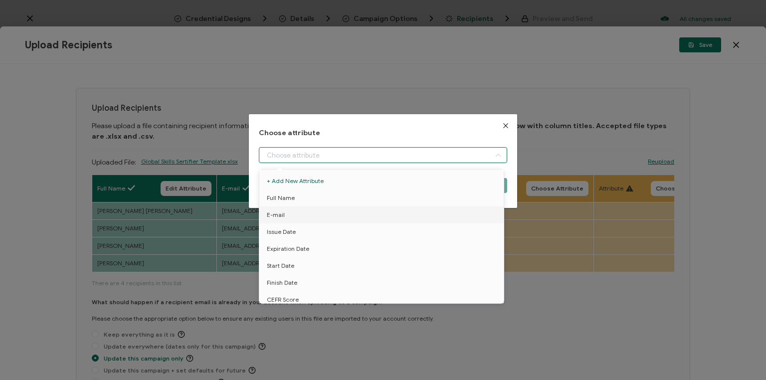
click at [303, 155] on input "dialog" at bounding box center [383, 155] width 248 height 16
click at [279, 251] on span "School" at bounding box center [276, 253] width 18 height 17
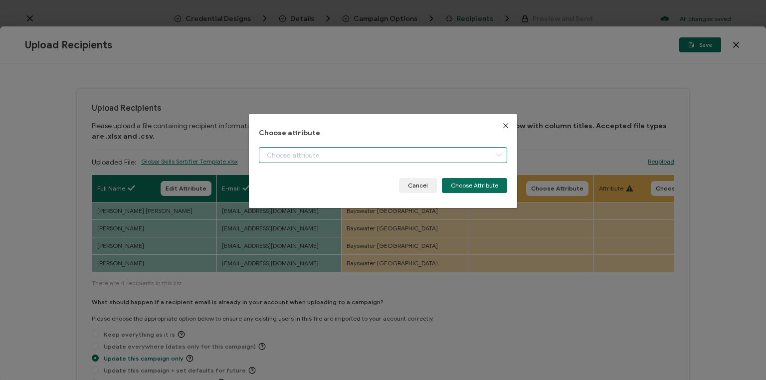
type input "School"
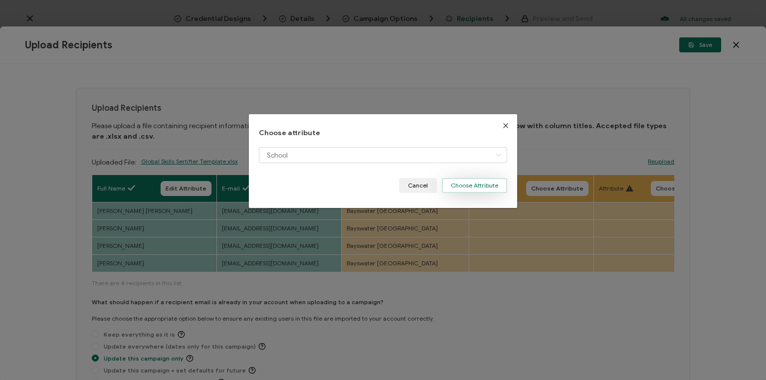
click at [476, 182] on button "Choose Attribute" at bounding box center [474, 185] width 65 height 15
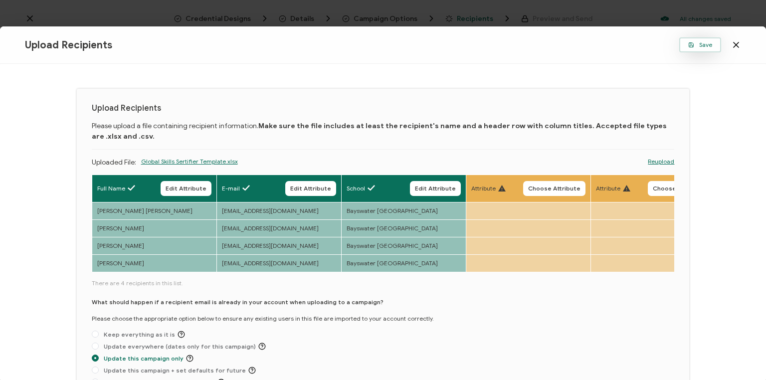
click at [701, 45] on span "Save" at bounding box center [700, 45] width 24 height 6
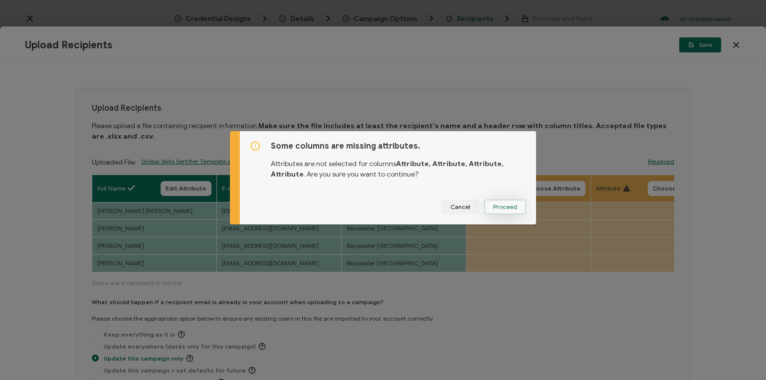
click at [505, 209] on span "Proceed" at bounding box center [505, 207] width 24 height 6
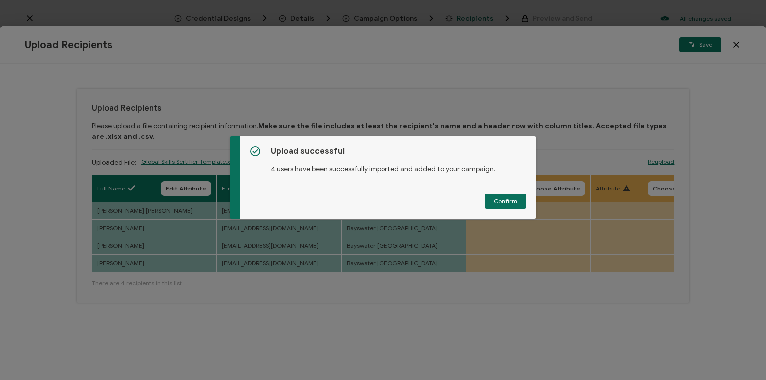
click at [502, 199] on span "Confirm" at bounding box center [505, 201] width 23 height 6
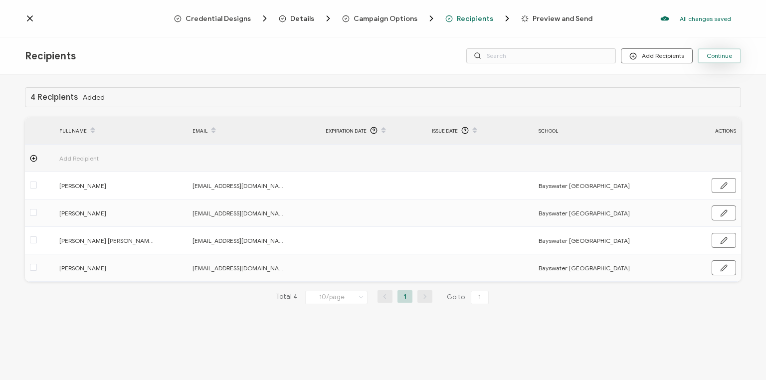
click at [719, 54] on span "Continue" at bounding box center [719, 56] width 25 height 6
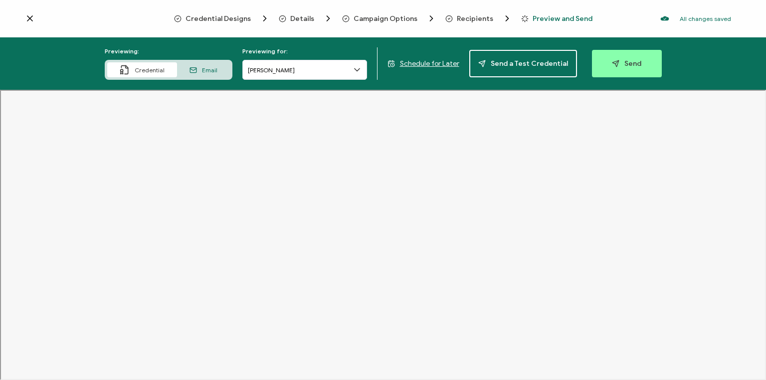
click at [439, 63] on span "Schedule for Later" at bounding box center [429, 63] width 59 height 8
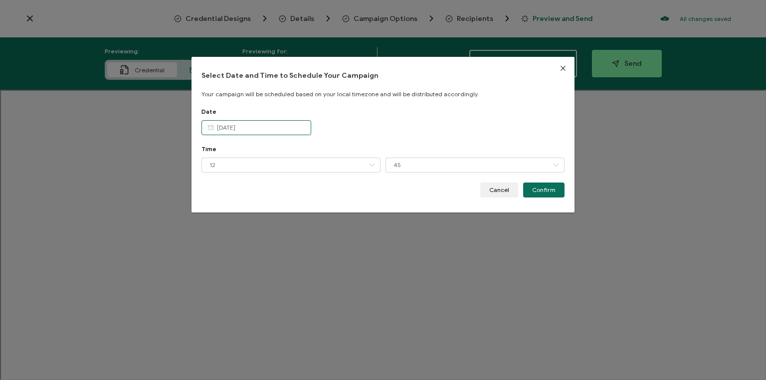
click at [282, 128] on input "[DATE]" at bounding box center [256, 127] width 110 height 15
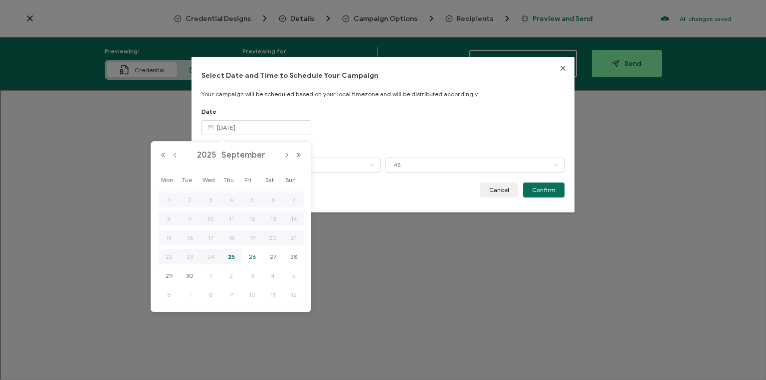
click at [252, 256] on span "26" at bounding box center [252, 257] width 12 height 12
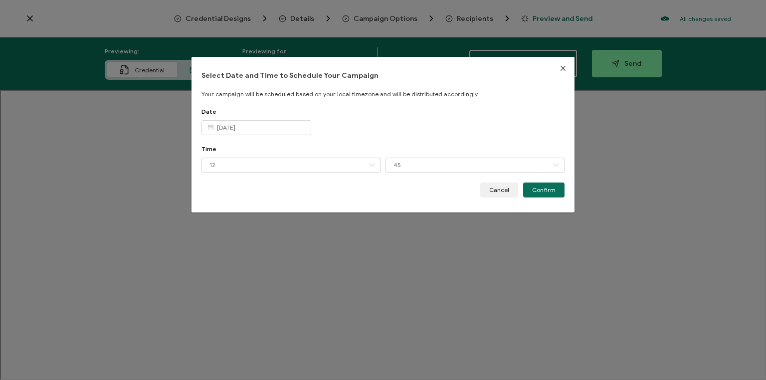
type input "[DATE]"
drag, startPoint x: 252, startPoint y: 253, endPoint x: 263, endPoint y: 161, distance: 93.4
click at [263, 161] on input "12" at bounding box center [290, 165] width 179 height 15
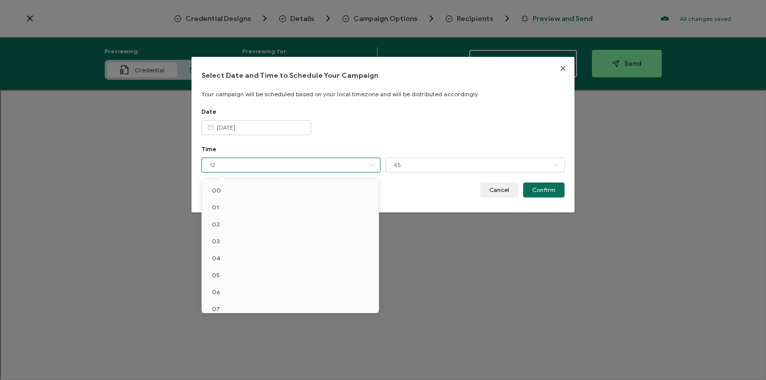
click at [217, 356] on span "10" at bounding box center [215, 359] width 7 height 7
type input "10"
click at [409, 164] on input "45" at bounding box center [474, 165] width 179 height 15
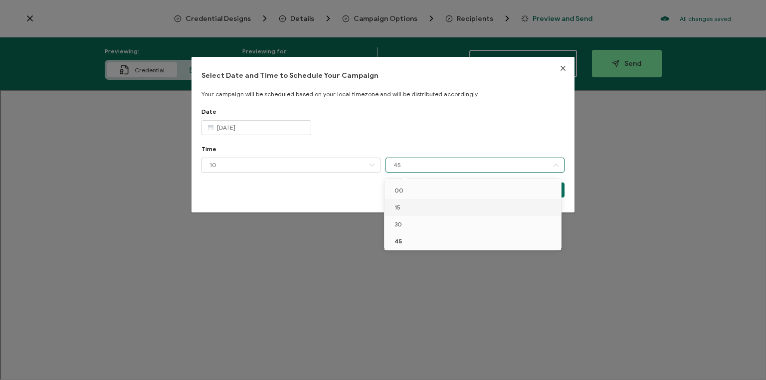
click at [399, 207] on li "15" at bounding box center [474, 207] width 180 height 17
type input "15"
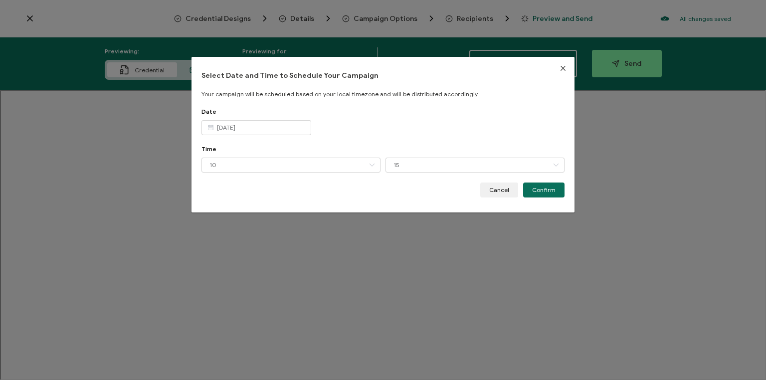
click at [550, 188] on span "Confirm" at bounding box center [543, 190] width 23 height 6
